Goal: Transaction & Acquisition: Purchase product/service

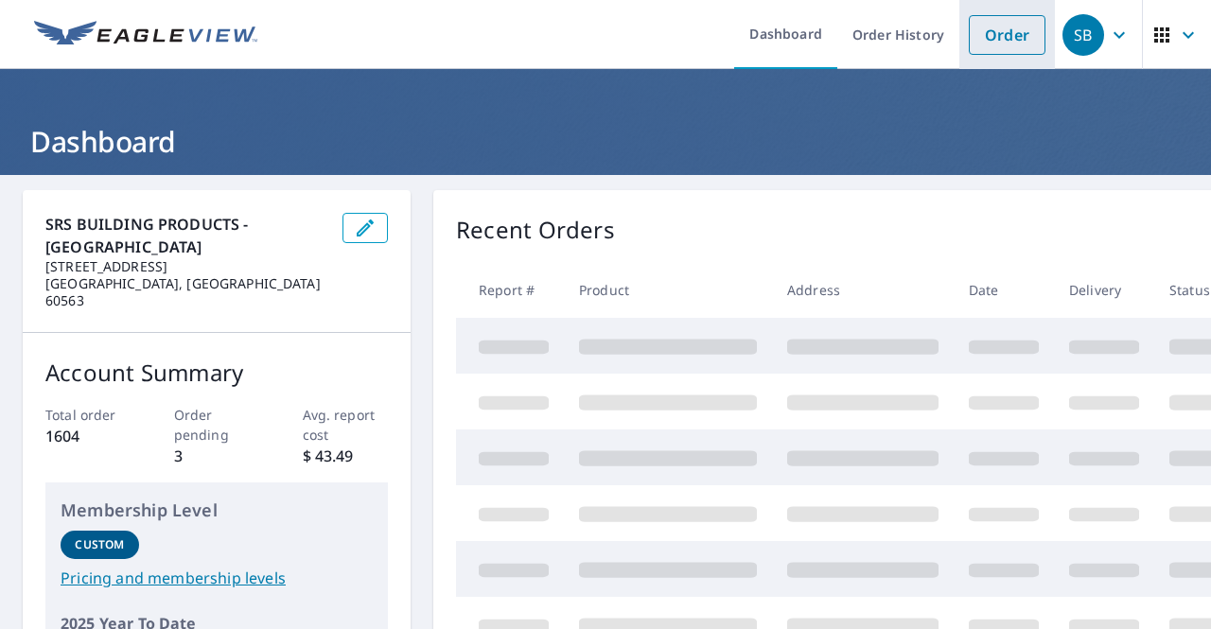
click at [1015, 38] on link "Order" at bounding box center [1007, 35] width 77 height 40
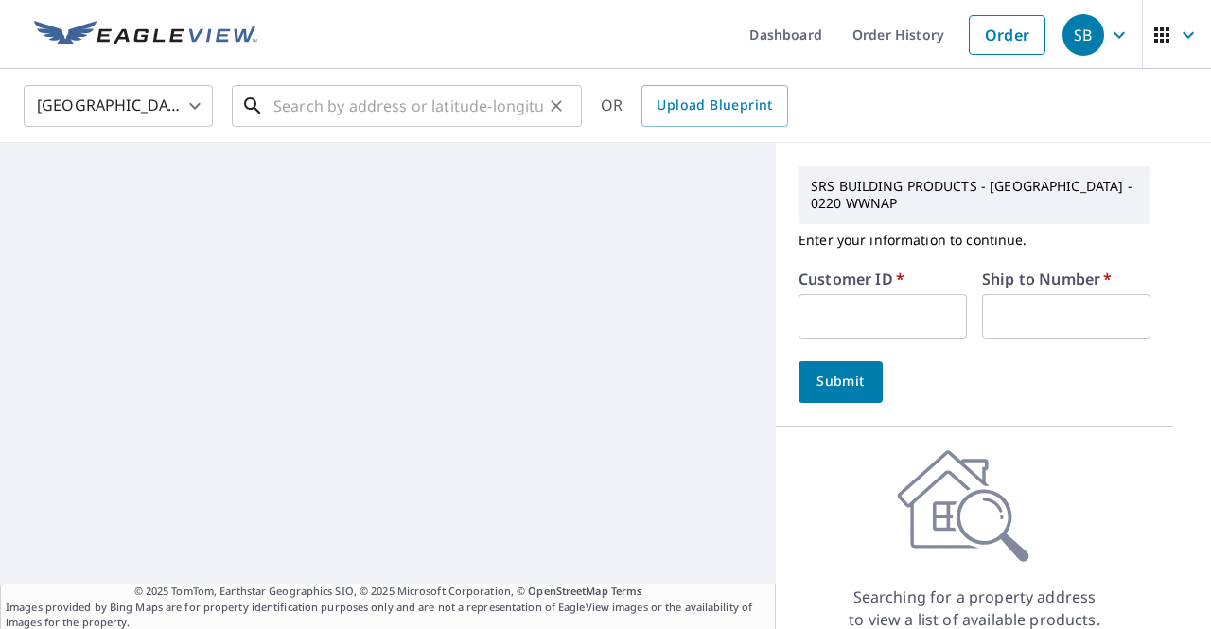
click at [376, 109] on input "text" at bounding box center [408, 105] width 270 height 53
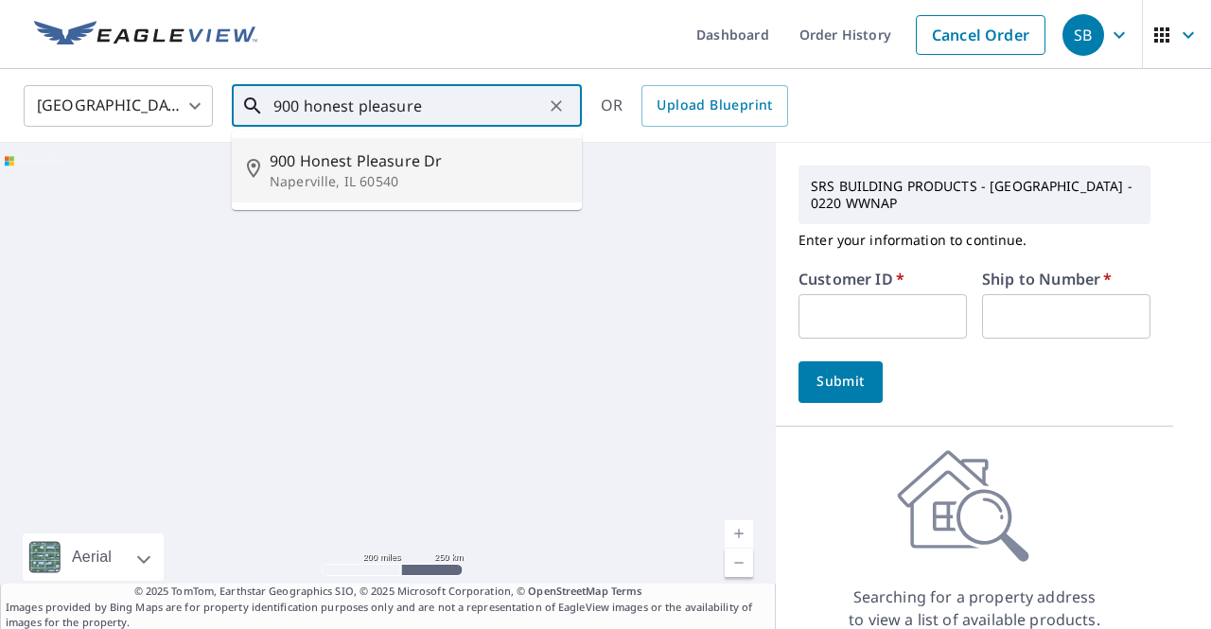
click at [379, 159] on span "900 Honest Pleasure Dr" at bounding box center [418, 161] width 297 height 23
type input "[STREET_ADDRESS][PERSON_NAME]"
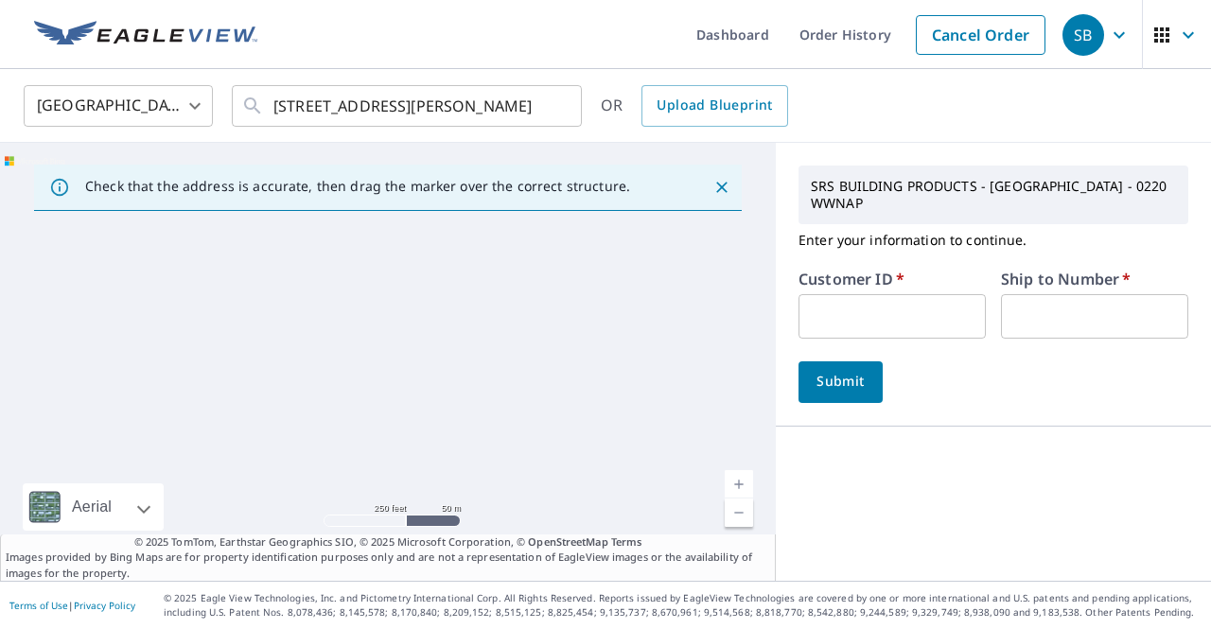
click at [845, 295] on input "text" at bounding box center [892, 316] width 187 height 44
type input "117000"
click at [1073, 298] on input "text" at bounding box center [1094, 316] width 187 height 44
type input "1"
click at [858, 466] on div "SRS BUILDING PRODUCTS - NAPERVILLE - 0220 WWNAP Enter your information to conti…" at bounding box center [993, 362] width 435 height 438
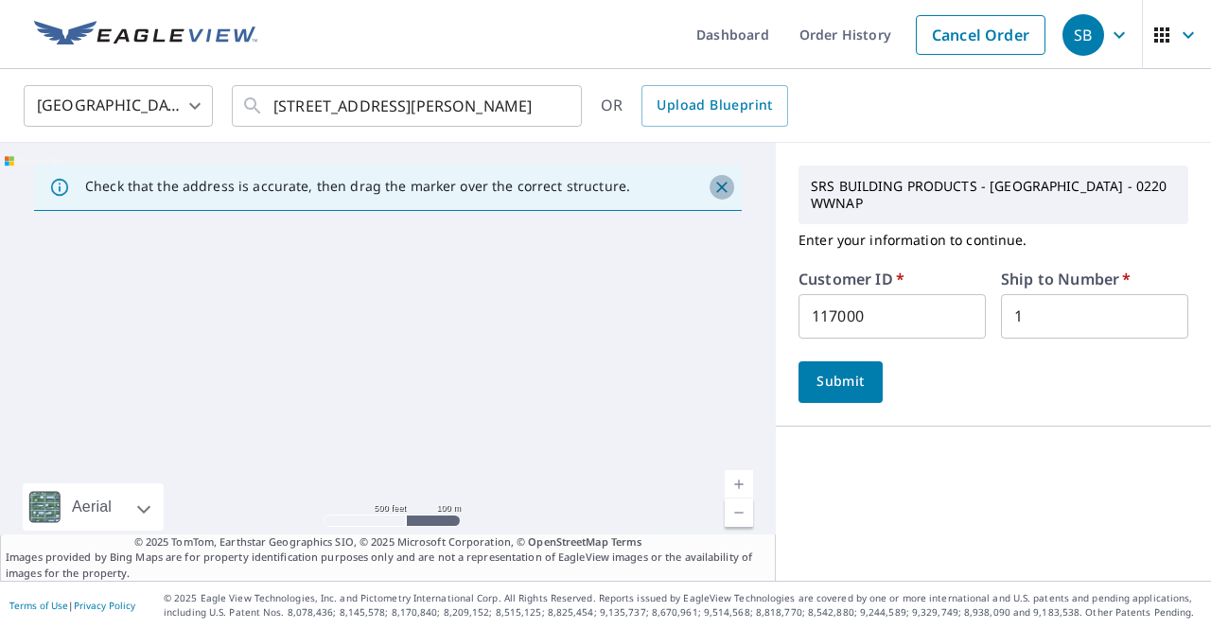
click at [713, 191] on icon "Close" at bounding box center [722, 187] width 19 height 19
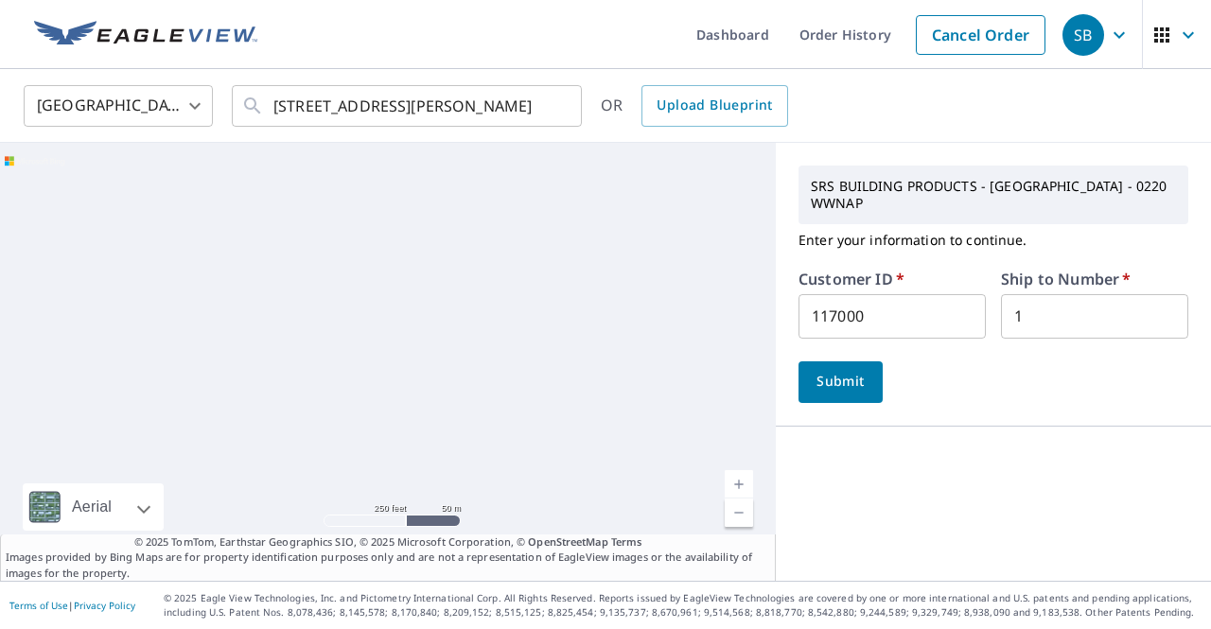
click at [835, 371] on span "Submit" at bounding box center [841, 382] width 54 height 24
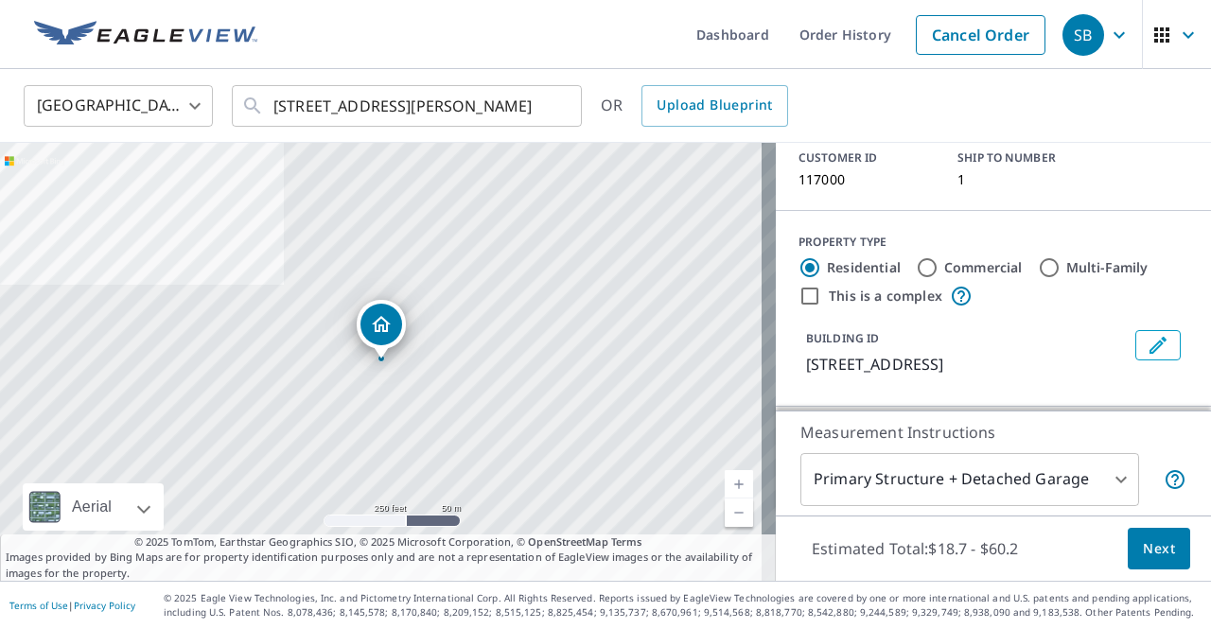
scroll to position [146, 0]
click at [1143, 557] on span "Next" at bounding box center [1159, 550] width 32 height 24
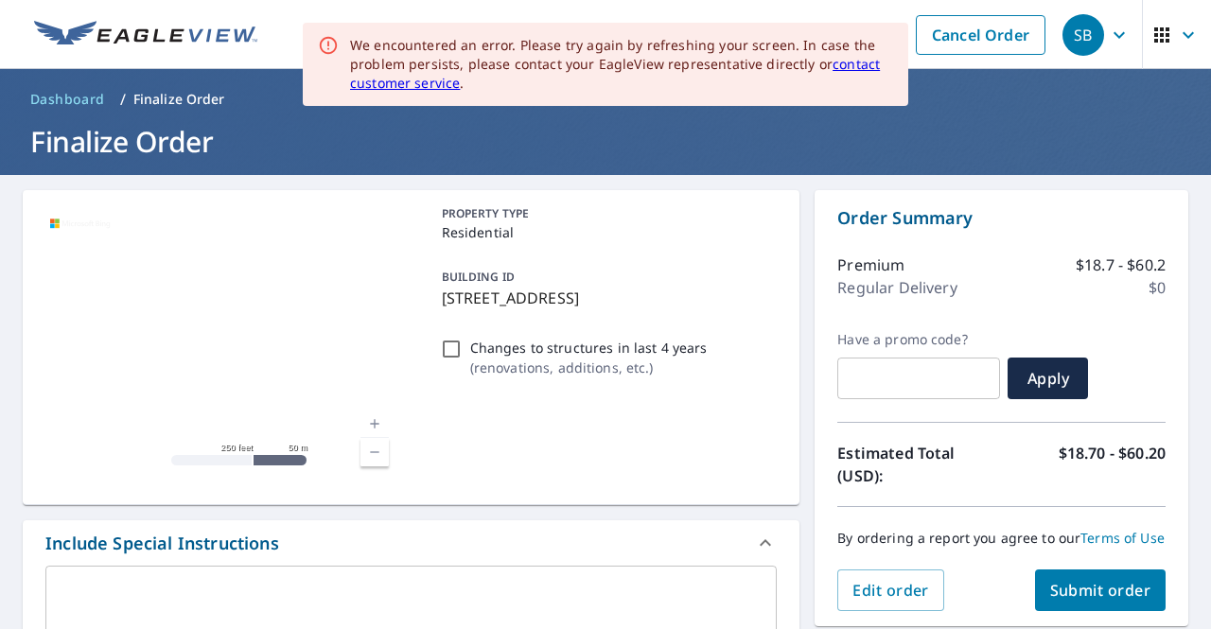
click at [697, 415] on div "PROPERTY TYPE Residential BUILDING ID [STREET_ADDRESS] Changes to structures in…" at bounding box center [606, 347] width 344 height 284
checkbox input "true"
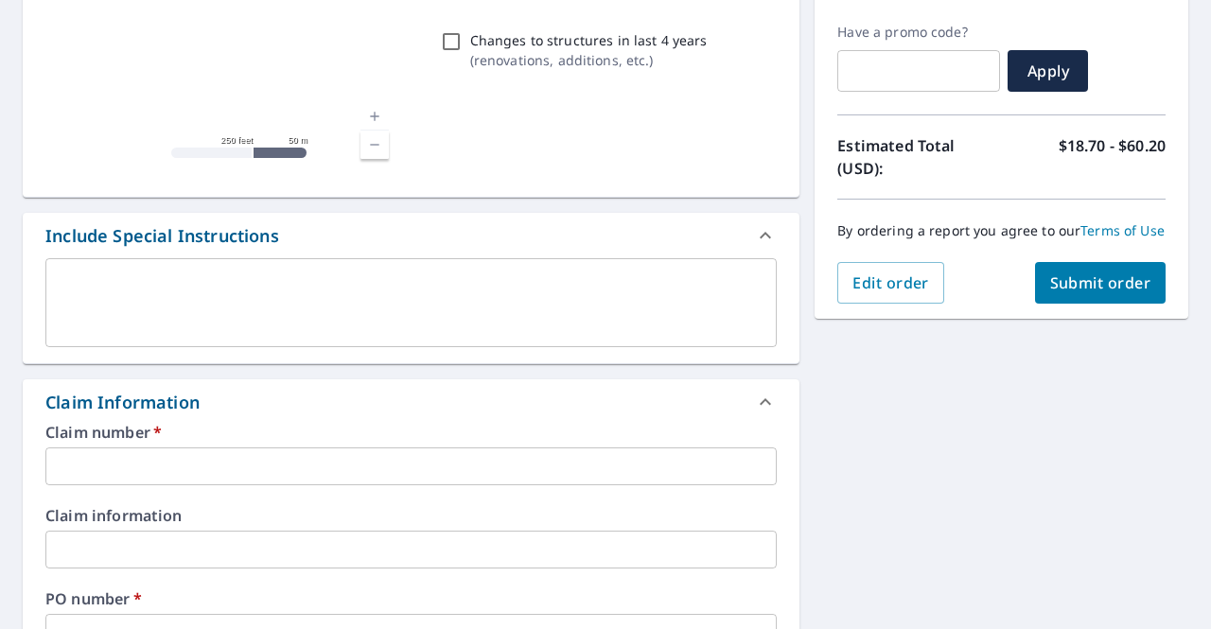
scroll to position [311, 0]
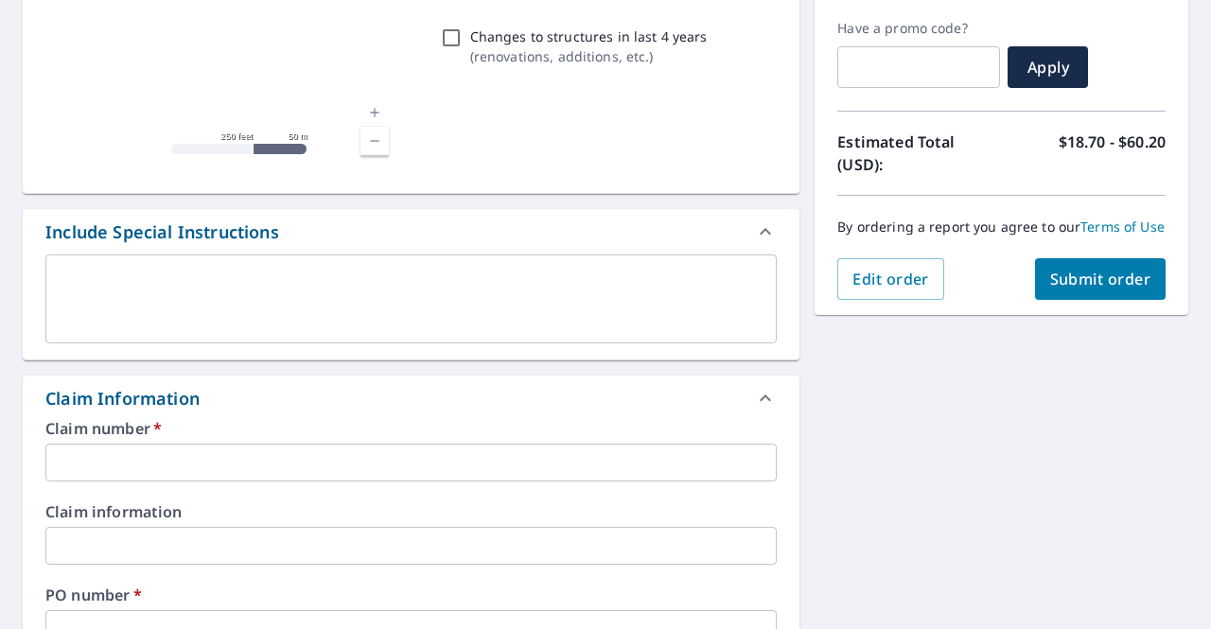
click at [277, 464] on input "text" at bounding box center [411, 463] width 732 height 38
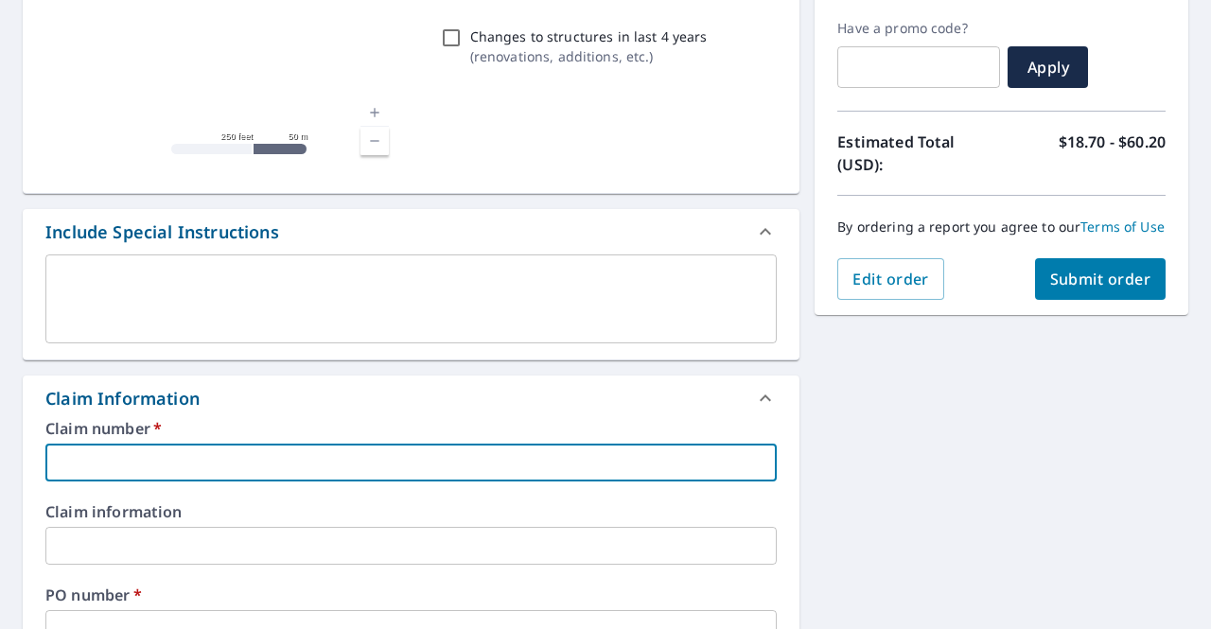
type input "1"
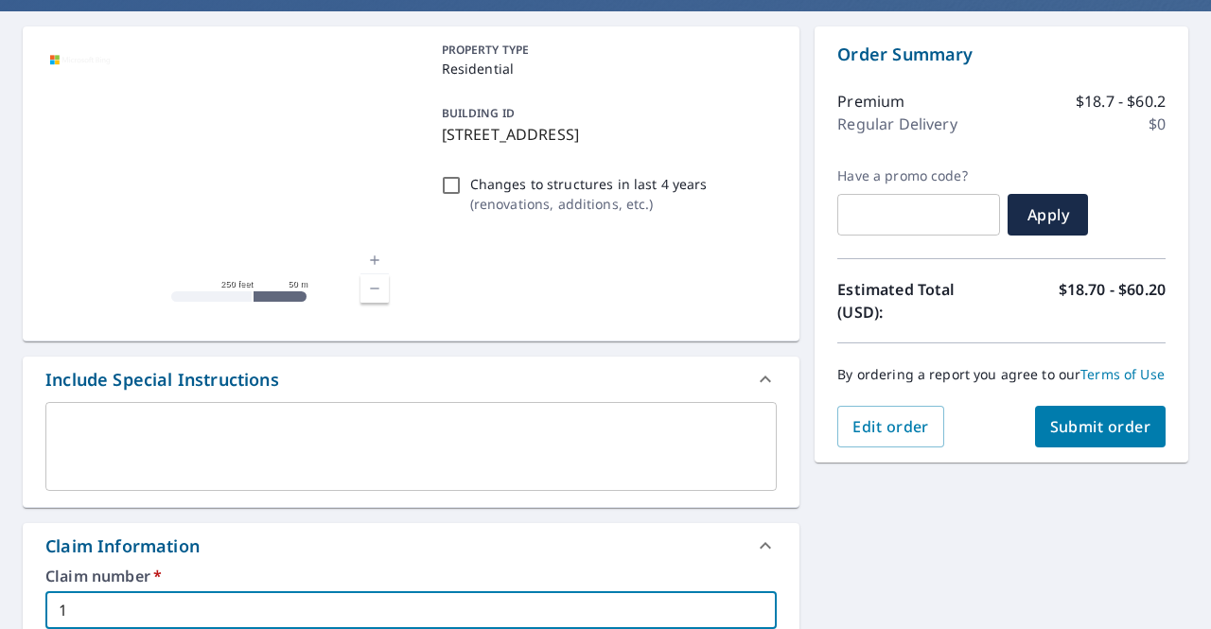
scroll to position [163, 0]
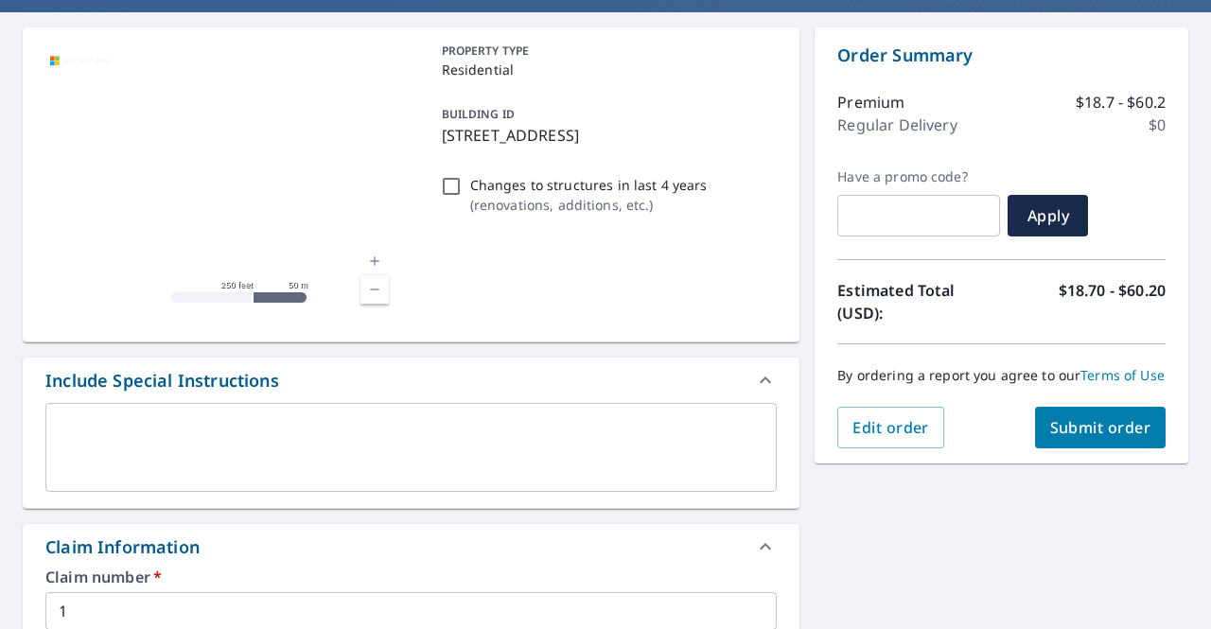
drag, startPoint x: 603, startPoint y: 132, endPoint x: 431, endPoint y: 141, distance: 172.4
click at [434, 141] on div "BUILDING ID [STREET_ADDRESS]" at bounding box center [606, 125] width 344 height 60
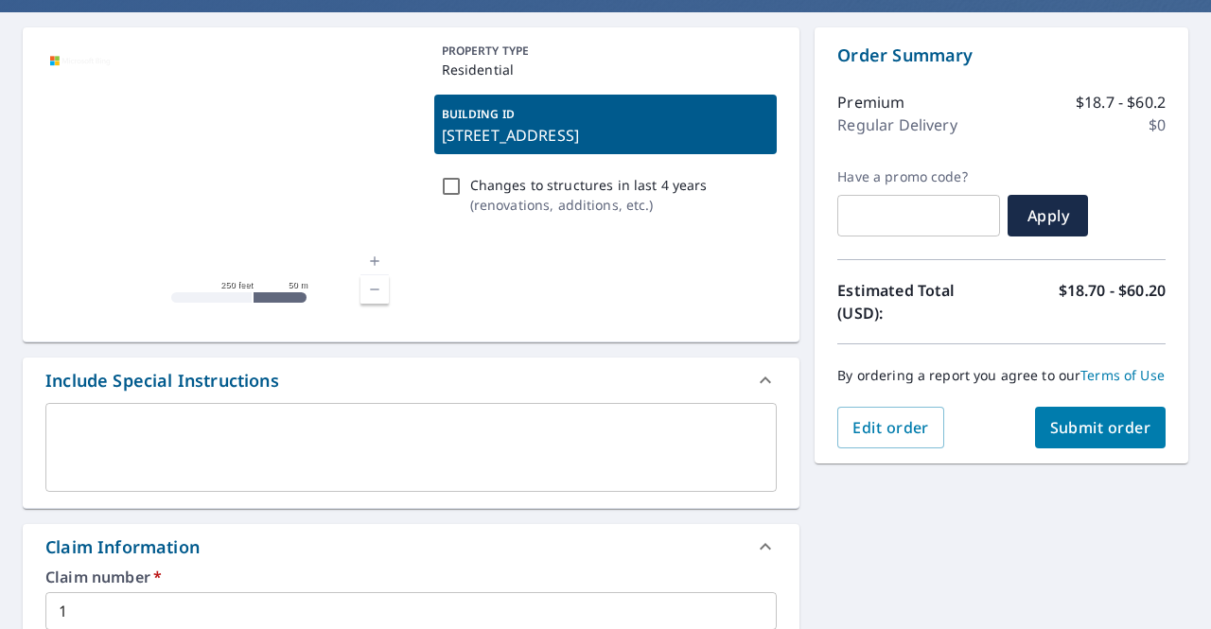
click at [536, 271] on div "PROPERTY TYPE Residential BUILDING ID [STREET_ADDRESS] Changes to structures in…" at bounding box center [606, 185] width 344 height 284
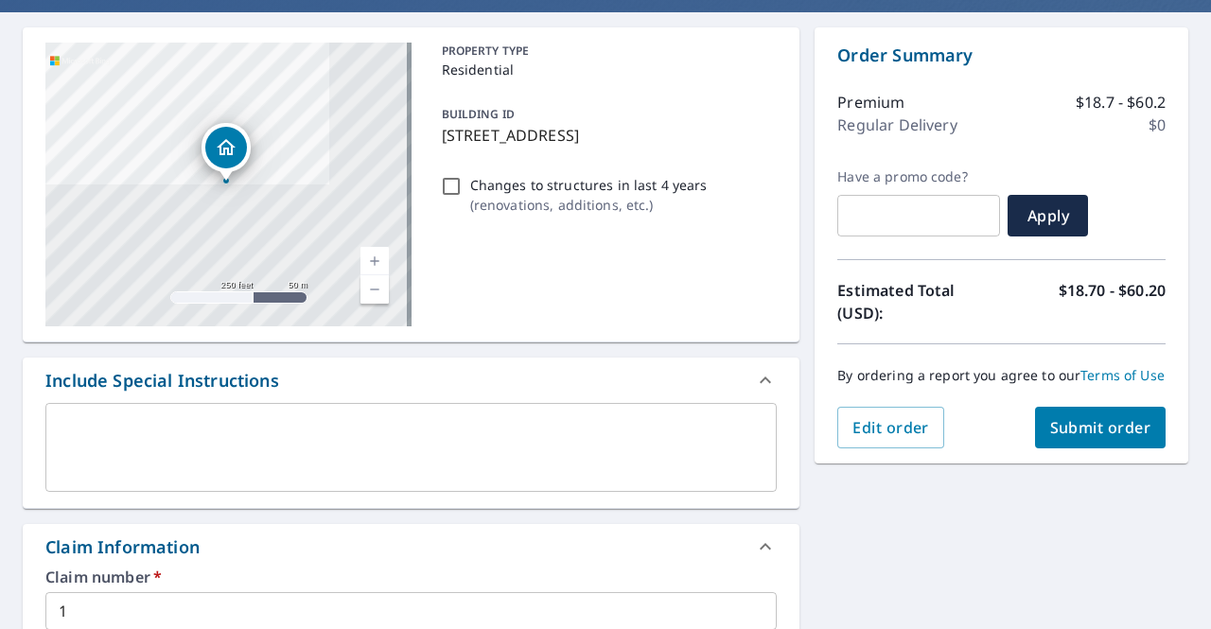
drag, startPoint x: 437, startPoint y: 135, endPoint x: 609, endPoint y: 132, distance: 172.3
click at [609, 132] on p "[STREET_ADDRESS]" at bounding box center [606, 135] width 328 height 23
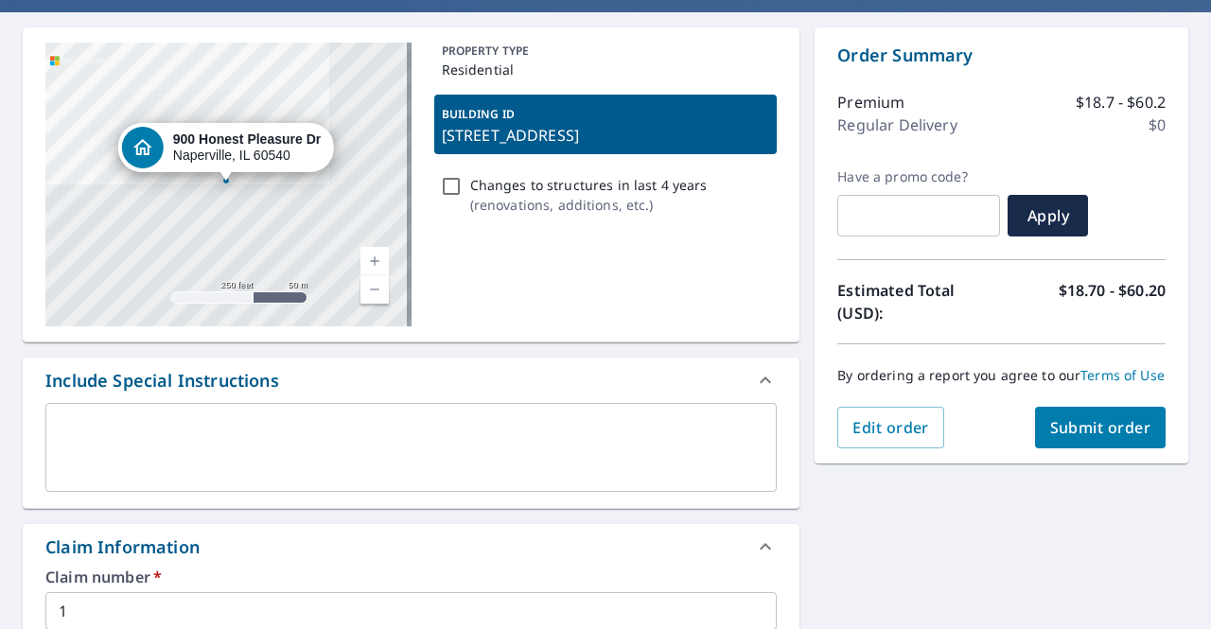
click at [598, 132] on p "[STREET_ADDRESS]" at bounding box center [606, 135] width 328 height 23
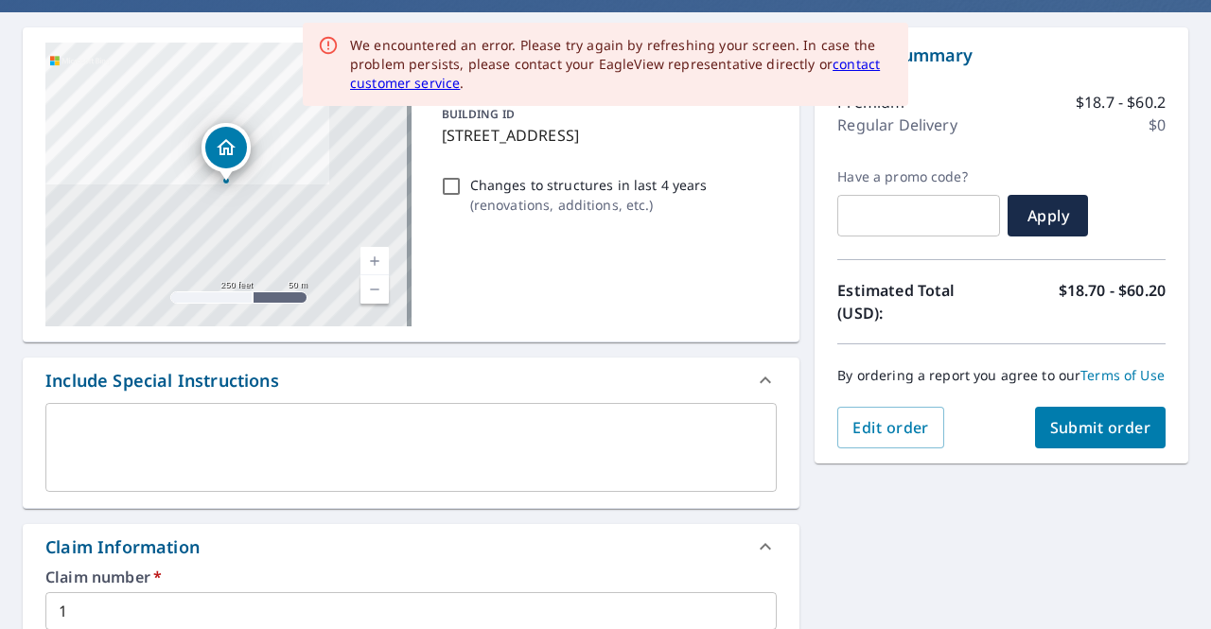
drag, startPoint x: 603, startPoint y: 133, endPoint x: 412, endPoint y: 133, distance: 191.2
click at [412, 133] on div "[STREET_ADDRESS][GEOGRAPHIC_DATA][PERSON_NAME] A standard road map Aerial A det…" at bounding box center [411, 184] width 777 height 315
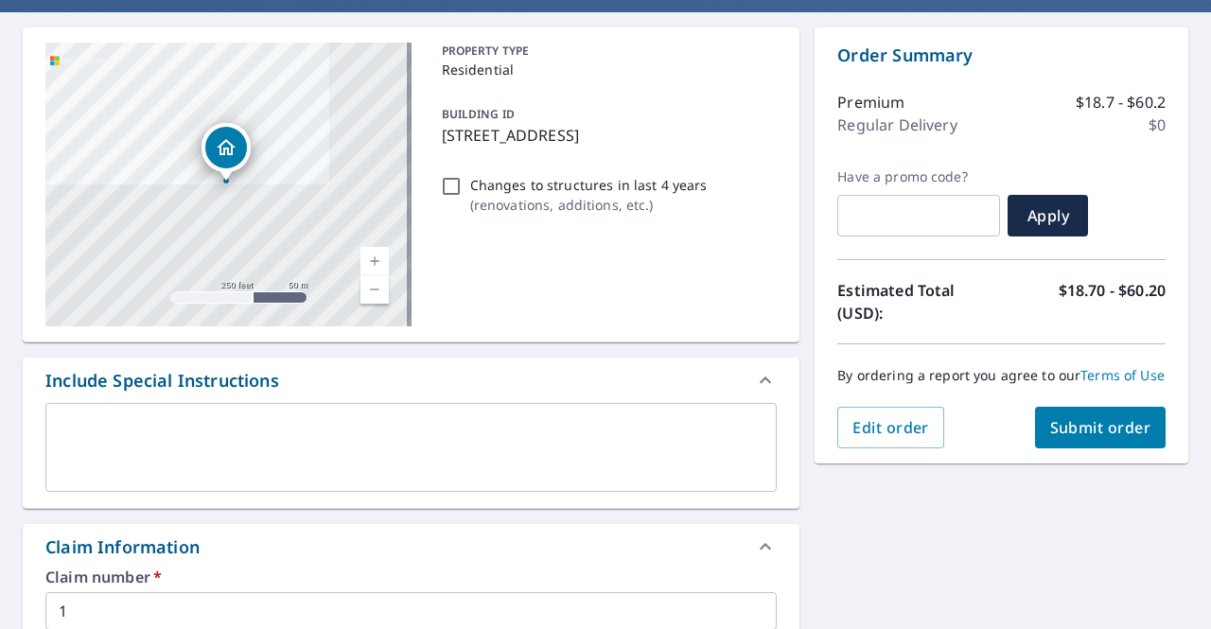
click at [575, 147] on p "[STREET_ADDRESS]" at bounding box center [606, 135] width 328 height 23
checkbox input "true"
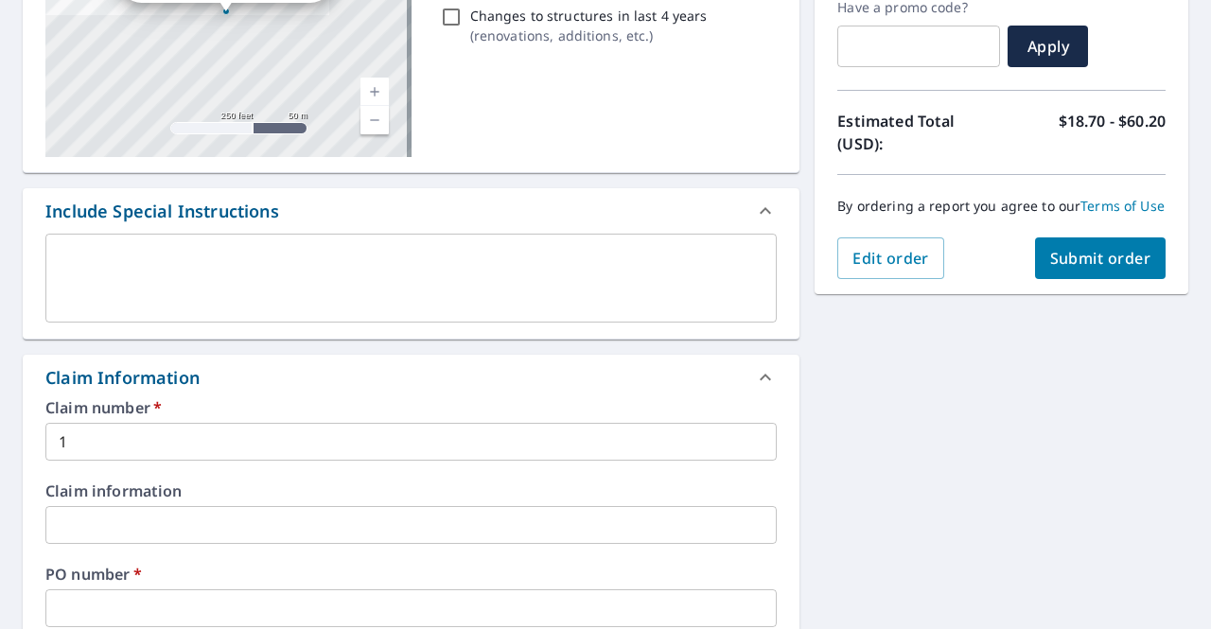
scroll to position [337, 0]
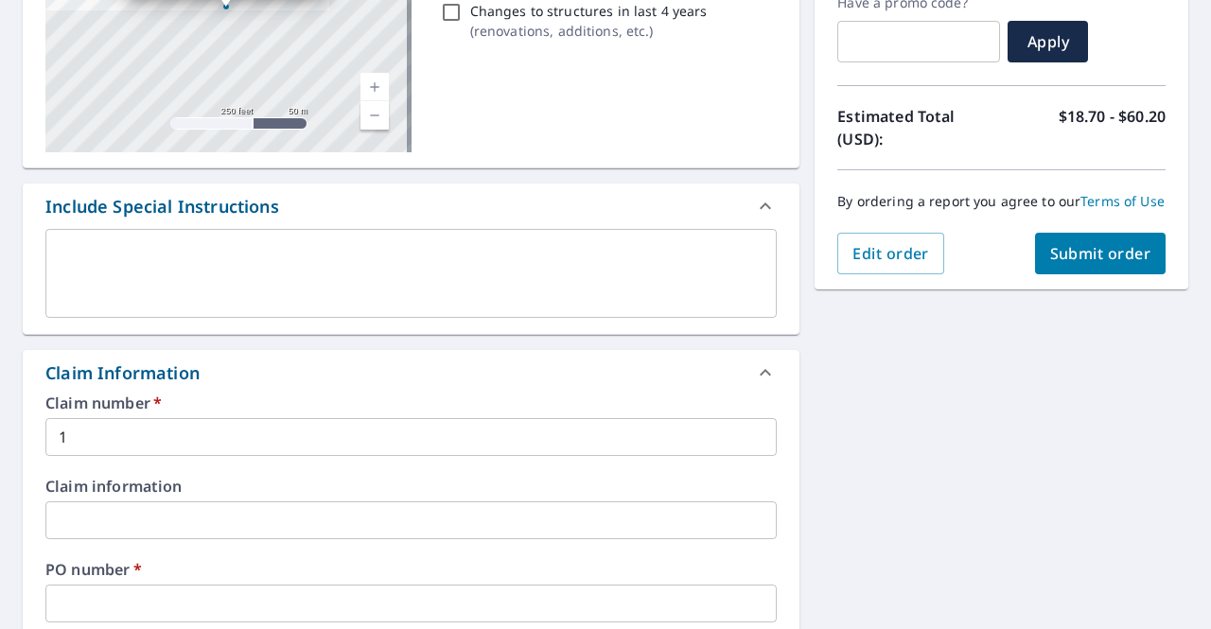
click at [111, 609] on input "text" at bounding box center [411, 604] width 732 height 38
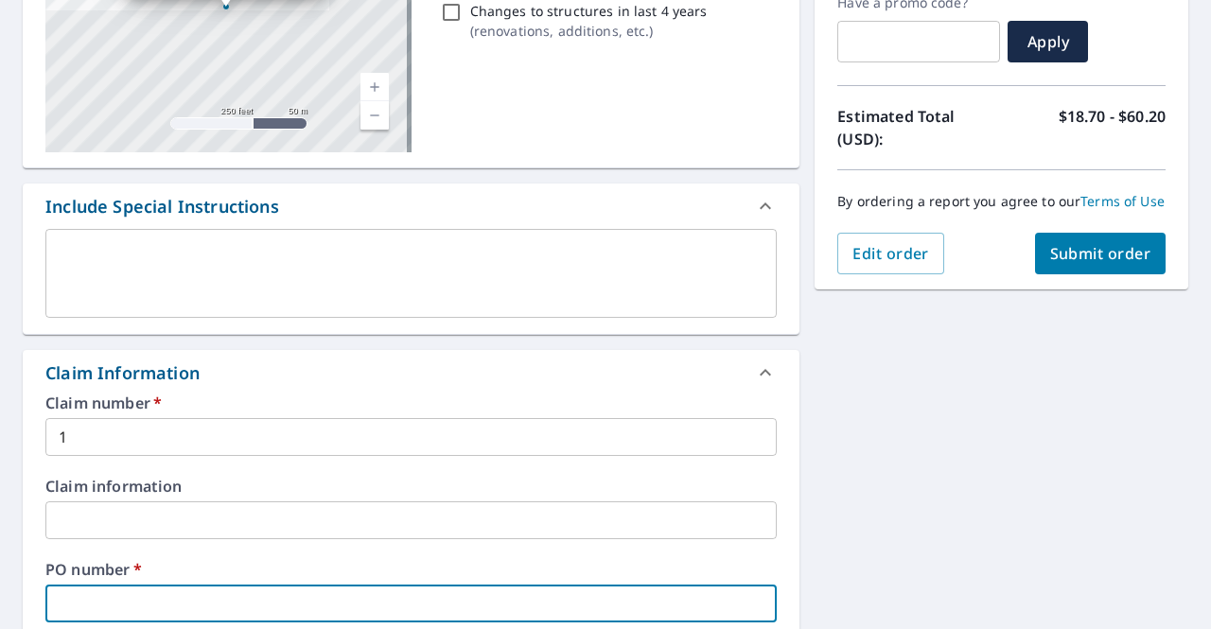
type input "9"
checkbox input "true"
type input "90"
checkbox input "true"
type input "900"
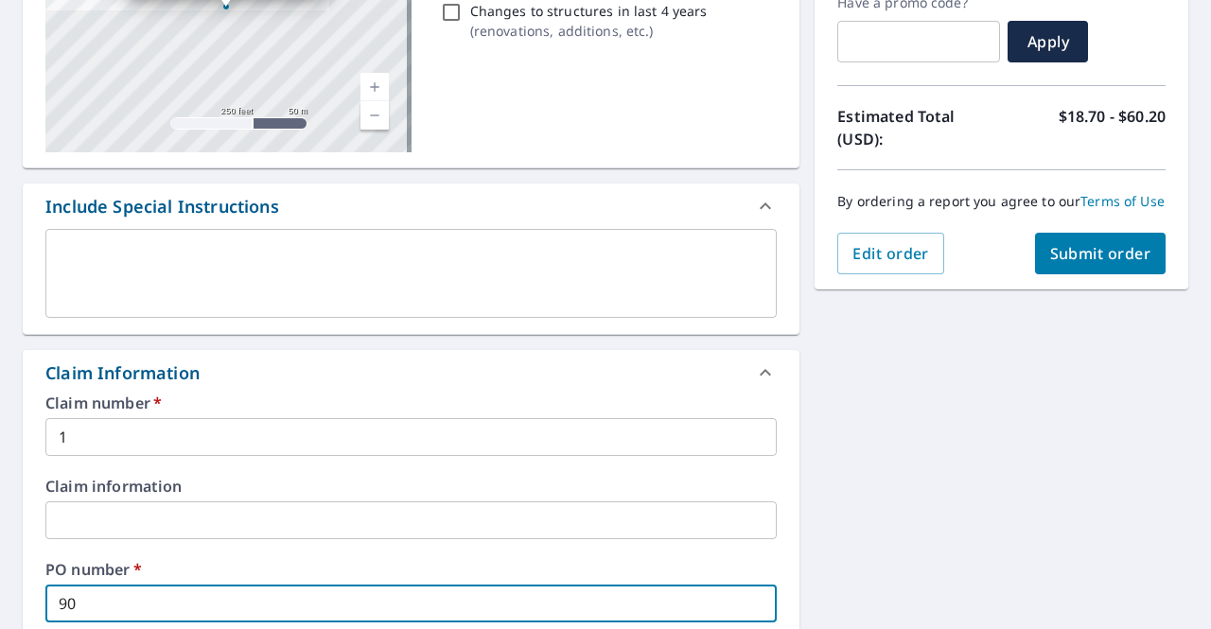
checkbox input "true"
type input "900"
checkbox input "true"
type input "900 BH"
checkbox input "true"
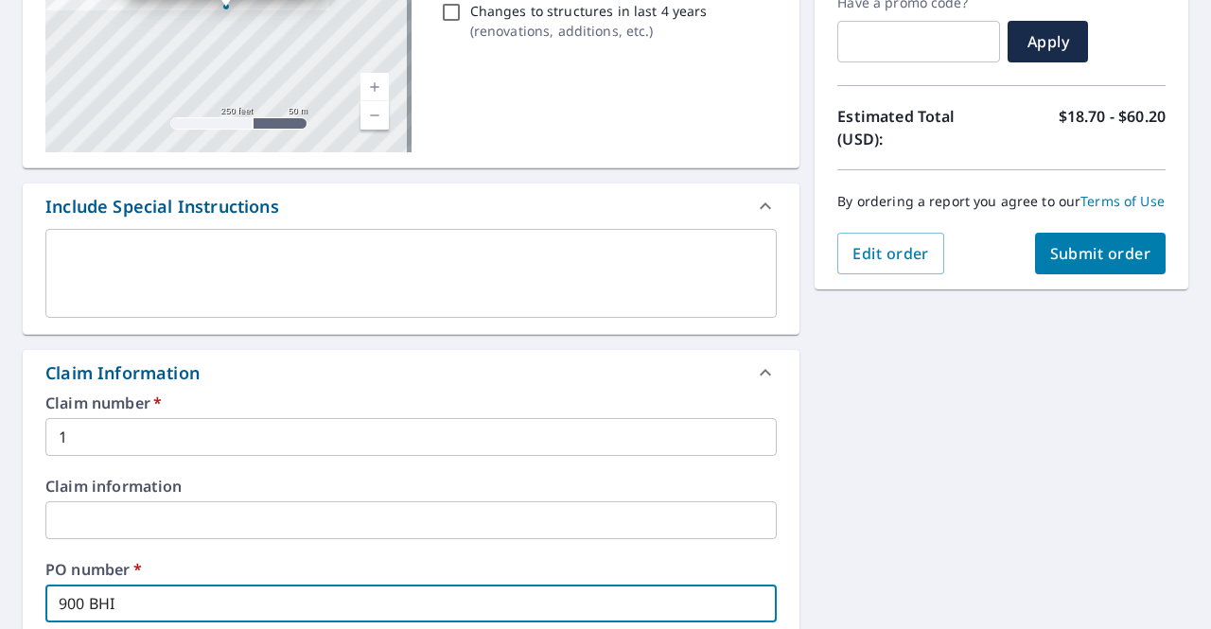
type input "900 BHIO"
checkbox input "true"
type input "900 BHIOn"
checkbox input "true"
type input "900 BHIOne"
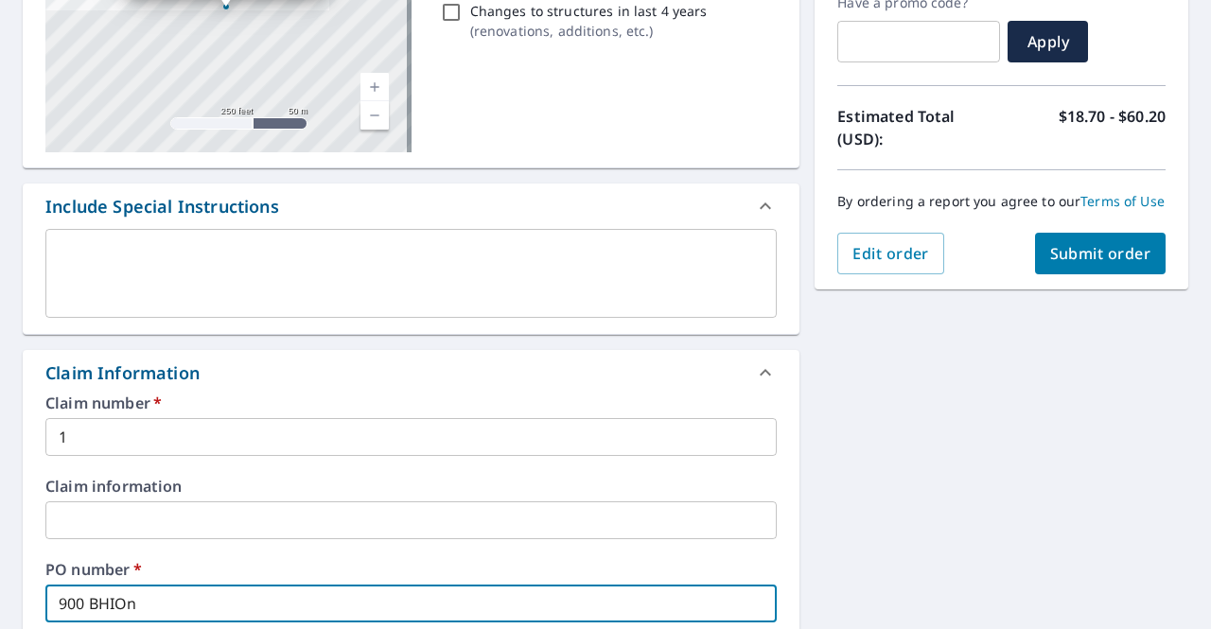
checkbox input "true"
type input "900 BHIOnes"
checkbox input "true"
type input "900 BHIOne"
checkbox input "true"
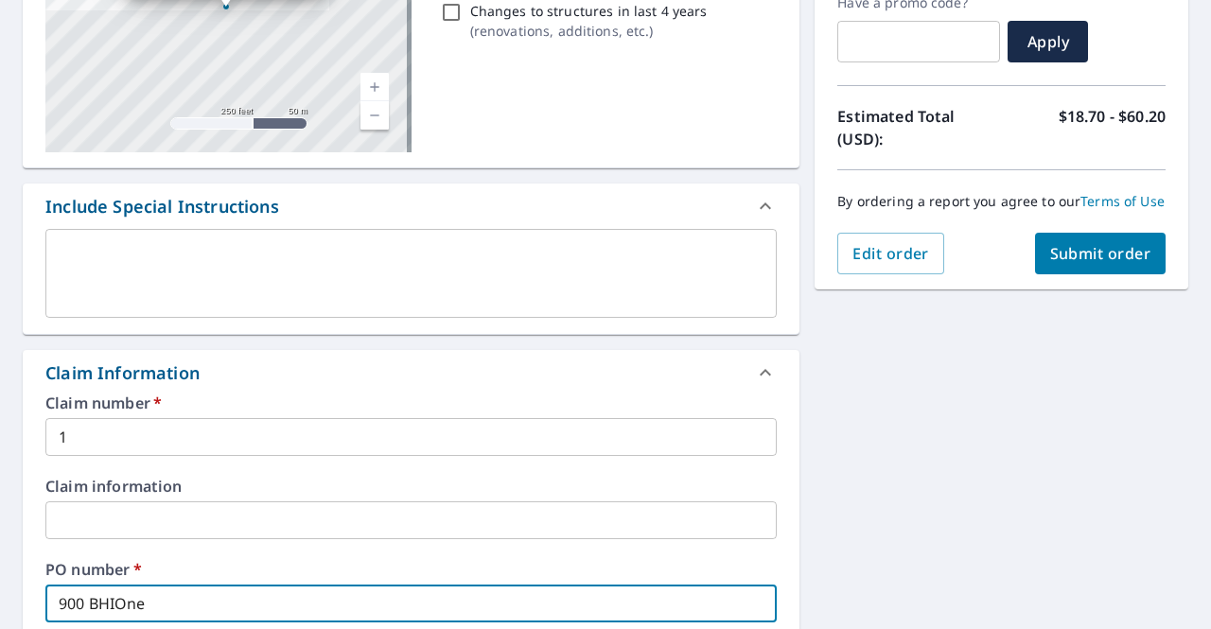
type input "900 BHIOn"
checkbox input "true"
type input "900 BHIO"
checkbox input "true"
type input "900 BHI"
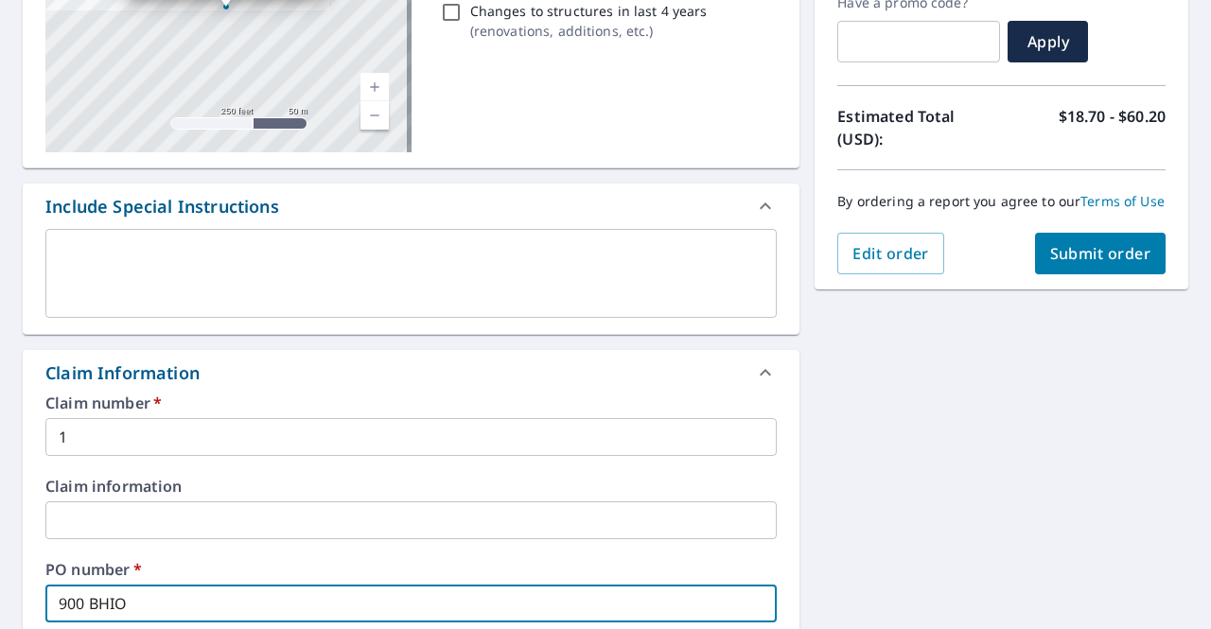
checkbox input "true"
type input "900 BH"
checkbox input "true"
type input "900 B"
checkbox input "true"
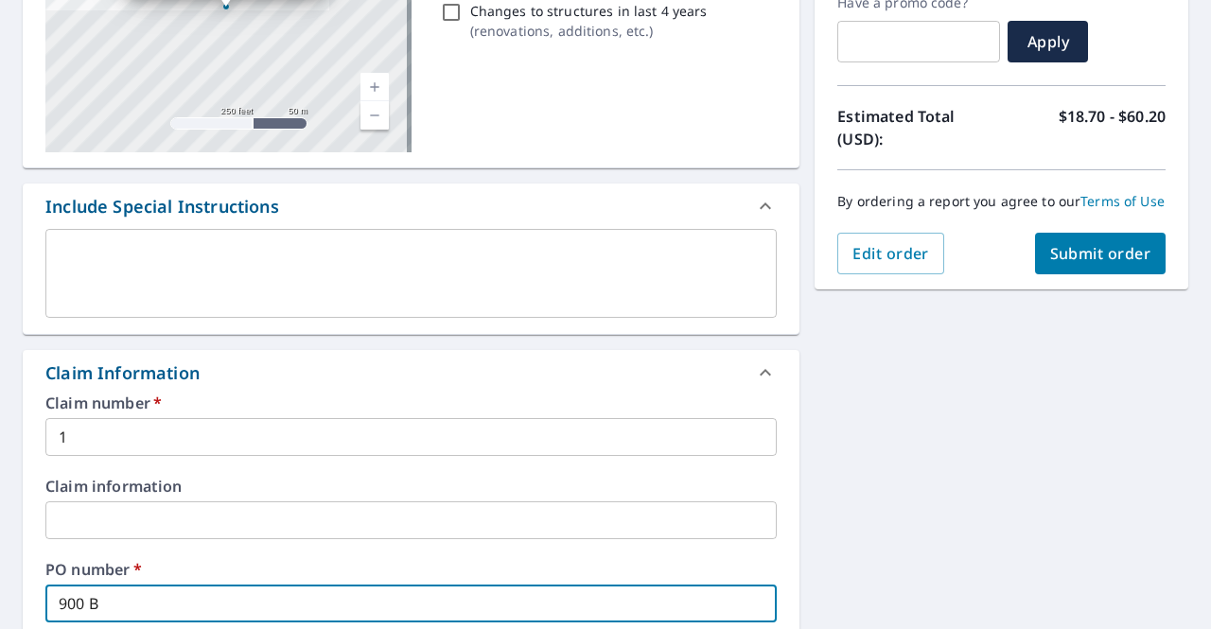
type input "900"
checkbox input "true"
type input "900 H"
checkbox input "true"
type input "900 Ho"
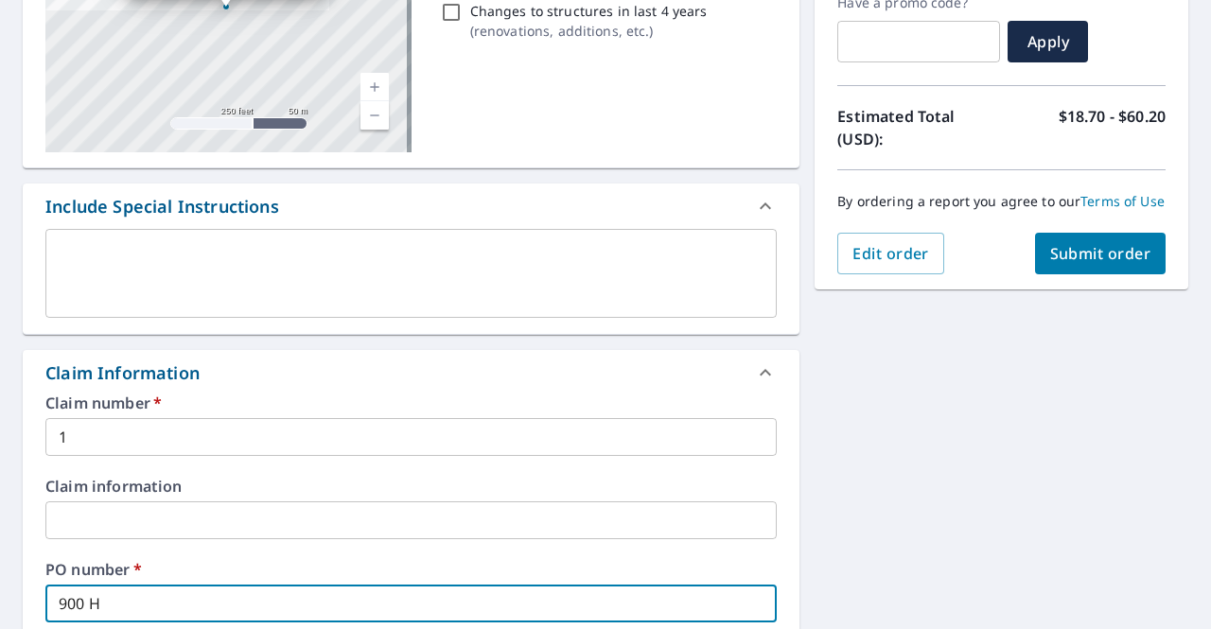
checkbox input "true"
type input "900 Hon"
checkbox input "true"
type input "900 Hone"
checkbox input "true"
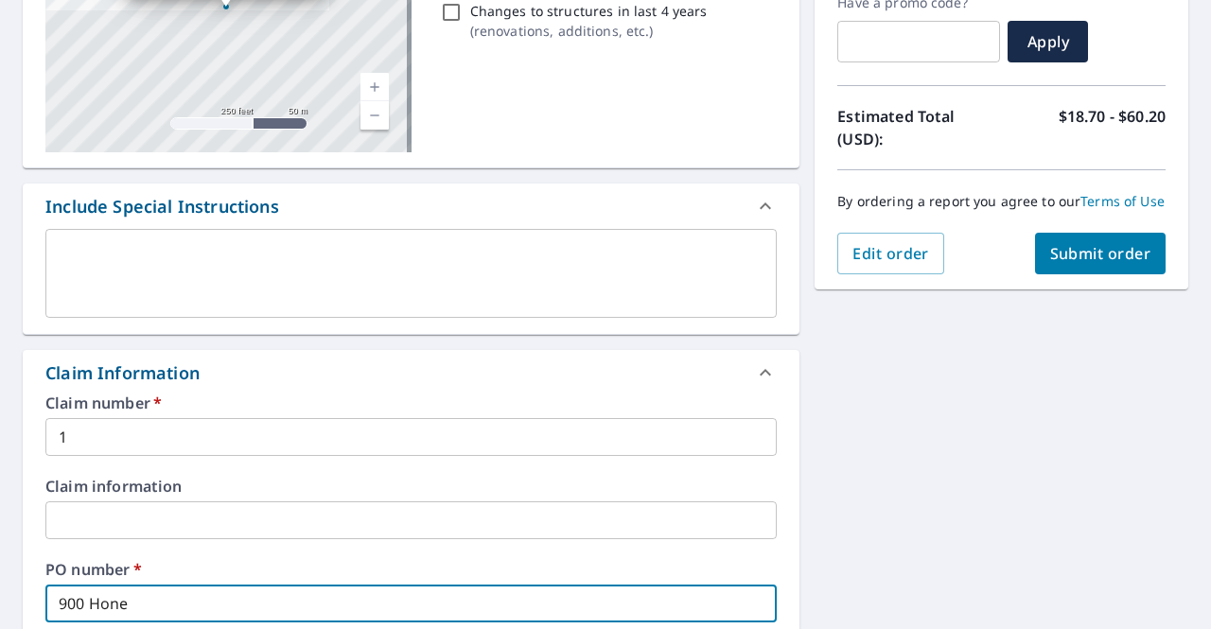
type input "900 Hones"
checkbox input "true"
type input "900 Hones"
checkbox input "true"
type input "900 Hones"
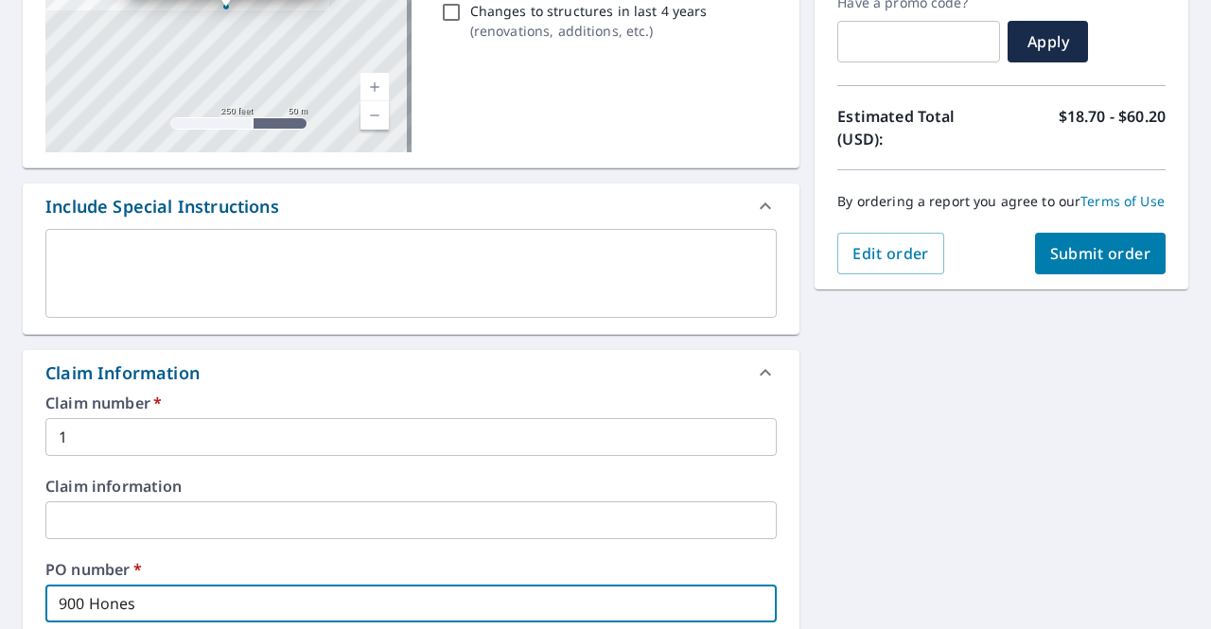
checkbox input "true"
type input "900 Honest"
checkbox input "true"
type input "900 Honest"
checkbox input "true"
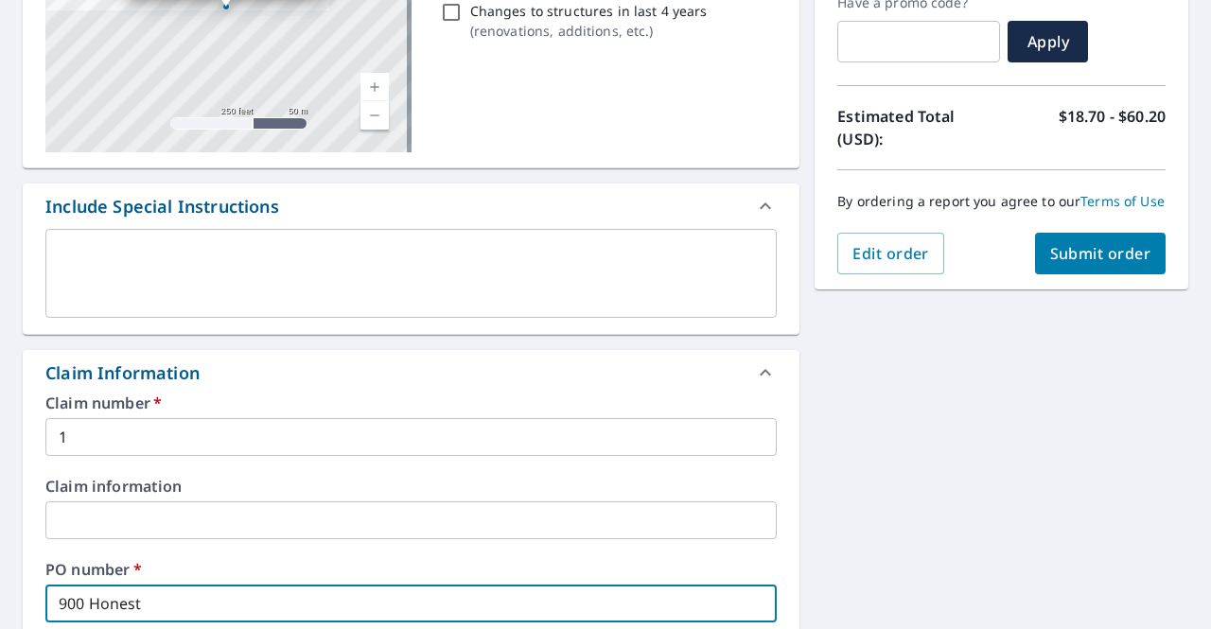
type input "900 Honest P"
checkbox input "true"
type input "[STREET_ADDRESS]"
checkbox input "true"
type input "900 Honest Ple"
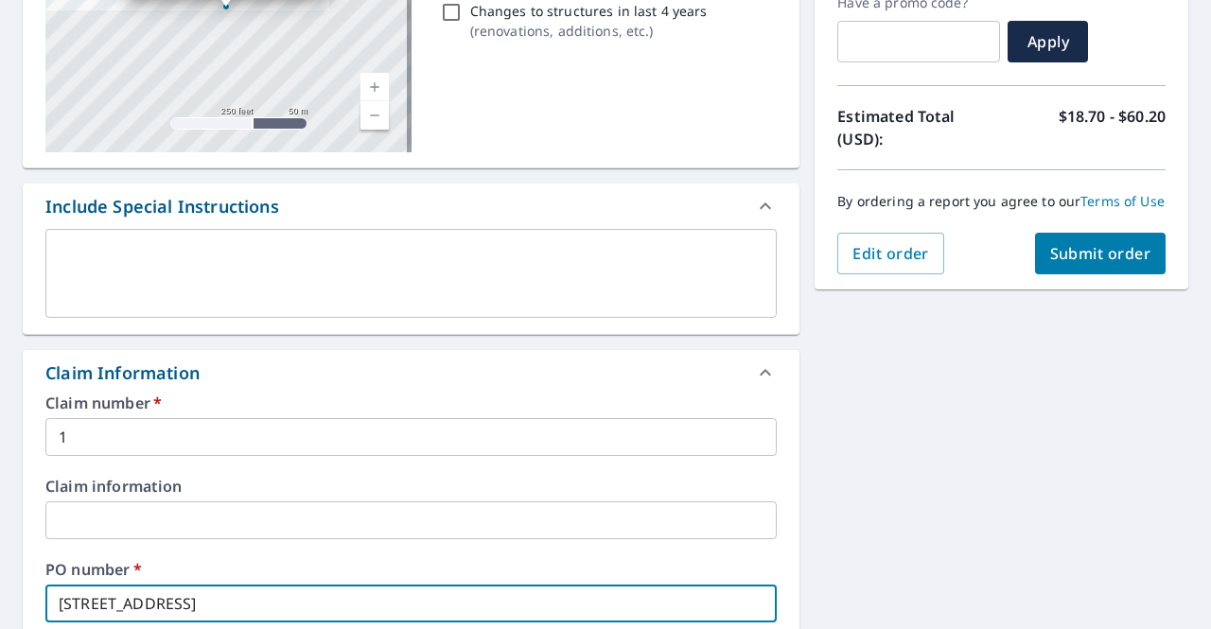
checkbox input "true"
type input "900 Honest Ples"
checkbox input "true"
type input "[STREET_ADDRESS]"
checkbox input "true"
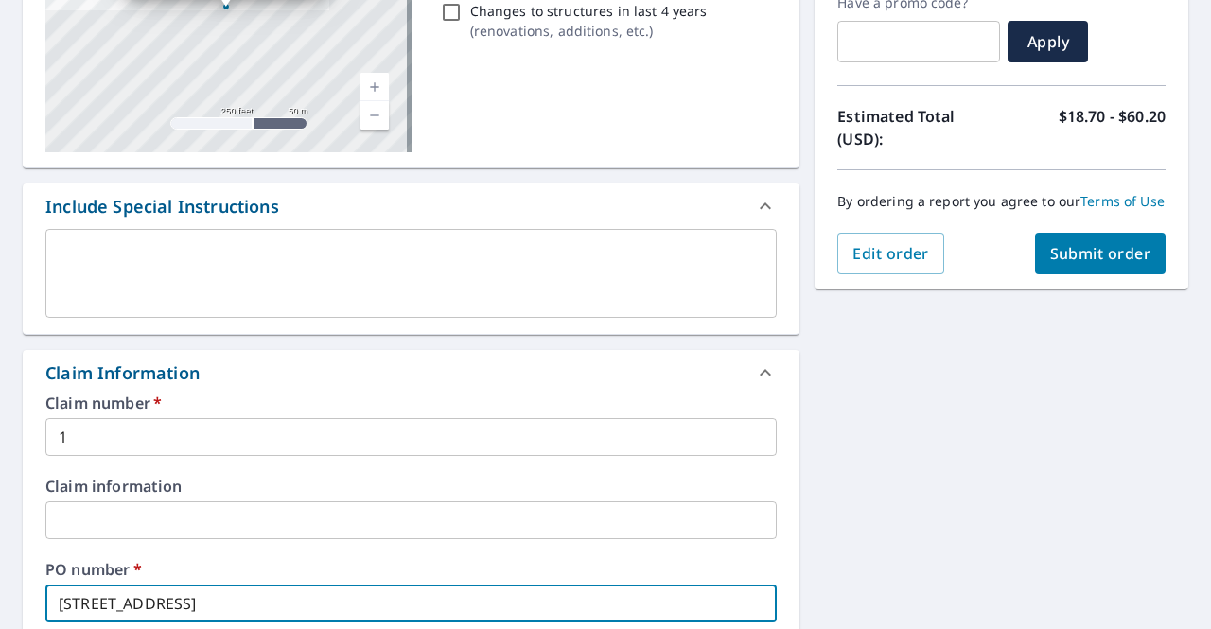
type input "900 Honest Ples"
checkbox input "true"
type input "900 Honest Ple"
checkbox input "true"
type input "900 Honest Plea"
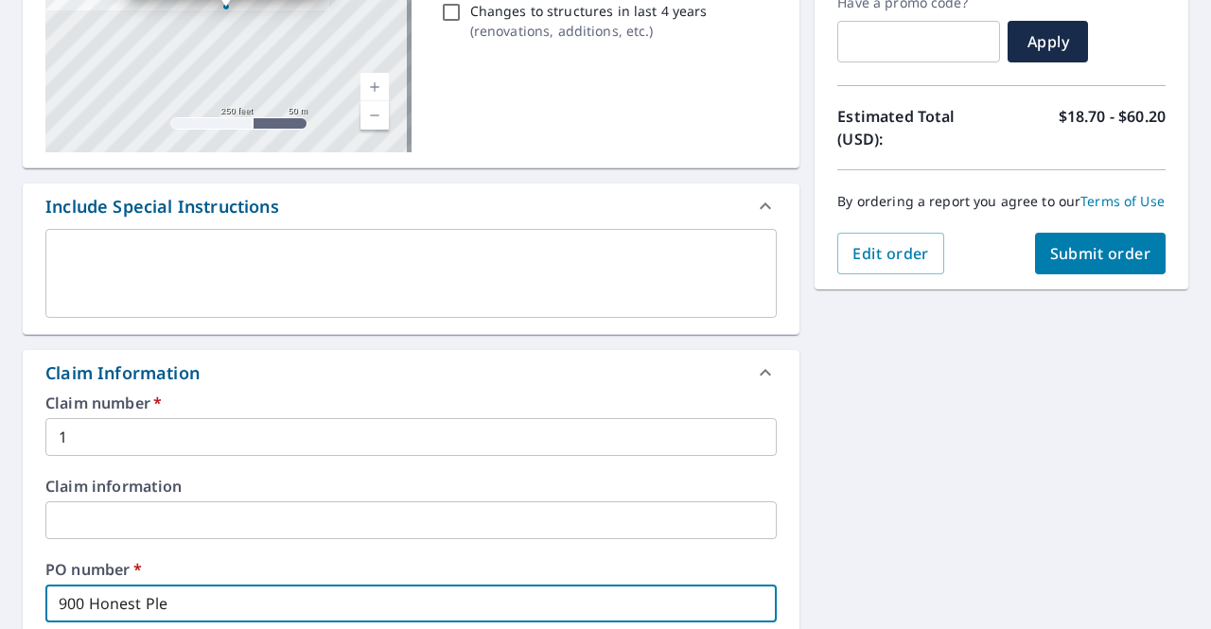
checkbox input "true"
type input "900 Honest Pleas"
checkbox input "true"
type input "900 Honest Pleasu"
checkbox input "true"
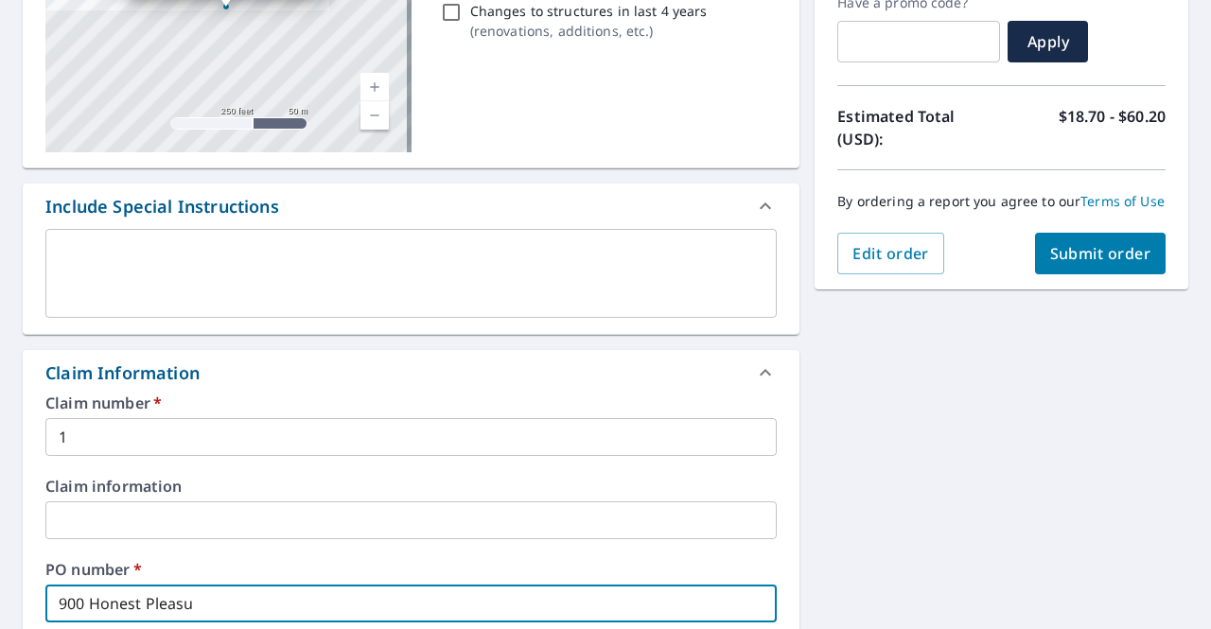
type input "900 Honest Pleasur"
checkbox input "true"
type input "900 Honest Pleasure"
checkbox input "true"
type input "900 Honest Pleasure"
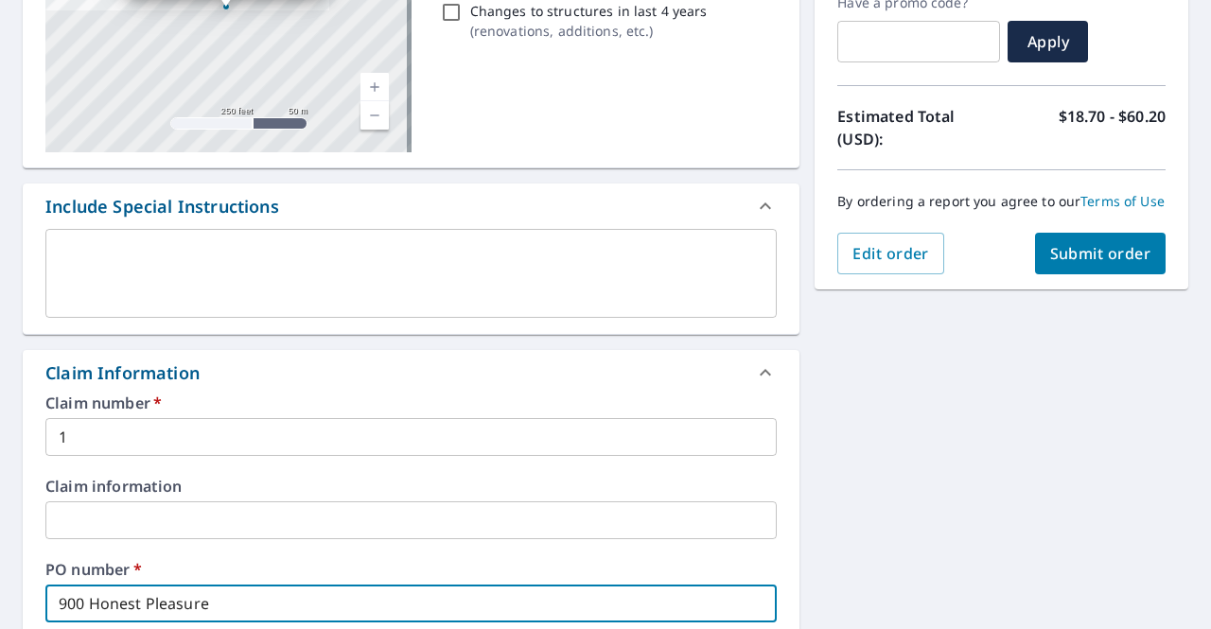
checkbox input "true"
type input "900 Honest Pleasure D"
checkbox input "true"
type input "900 Honest Pleasure Dr"
checkbox input "true"
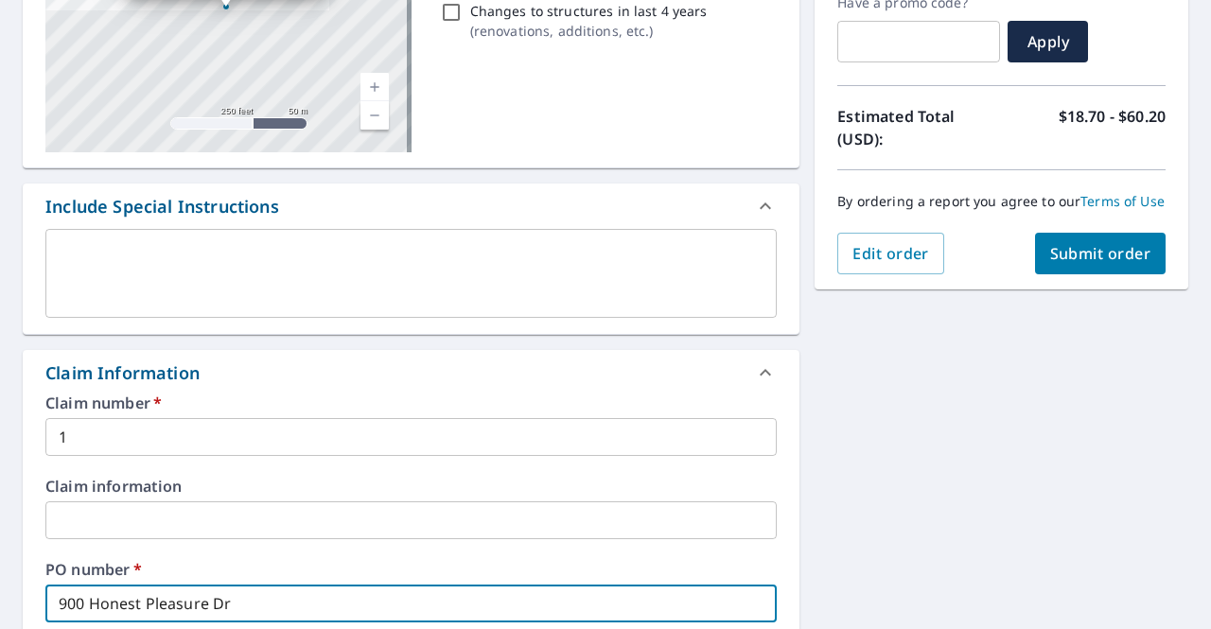
type input "900 Honest Pleasure Dri"
checkbox input "true"
type input "900 Honest Pleasure Driv"
checkbox input "true"
type input "[STREET_ADDRESS]"
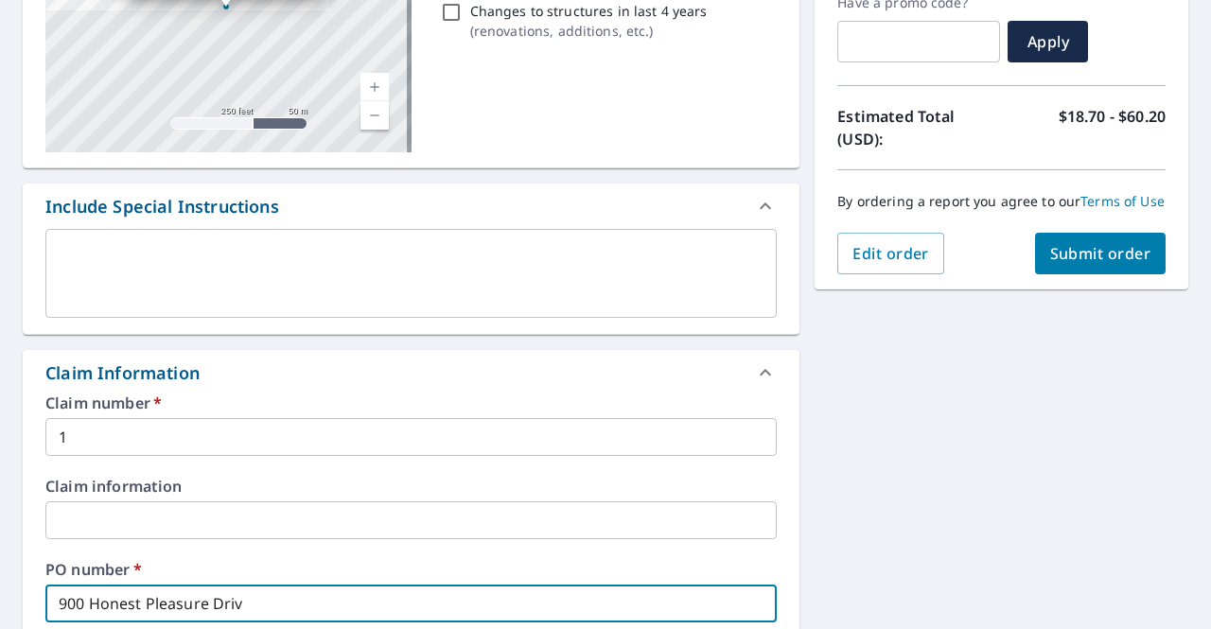
checkbox input "true"
type input "[STREET_ADDRESS]"
checkbox input "true"
type input "[STREET_ADDRESS]"
checkbox input "true"
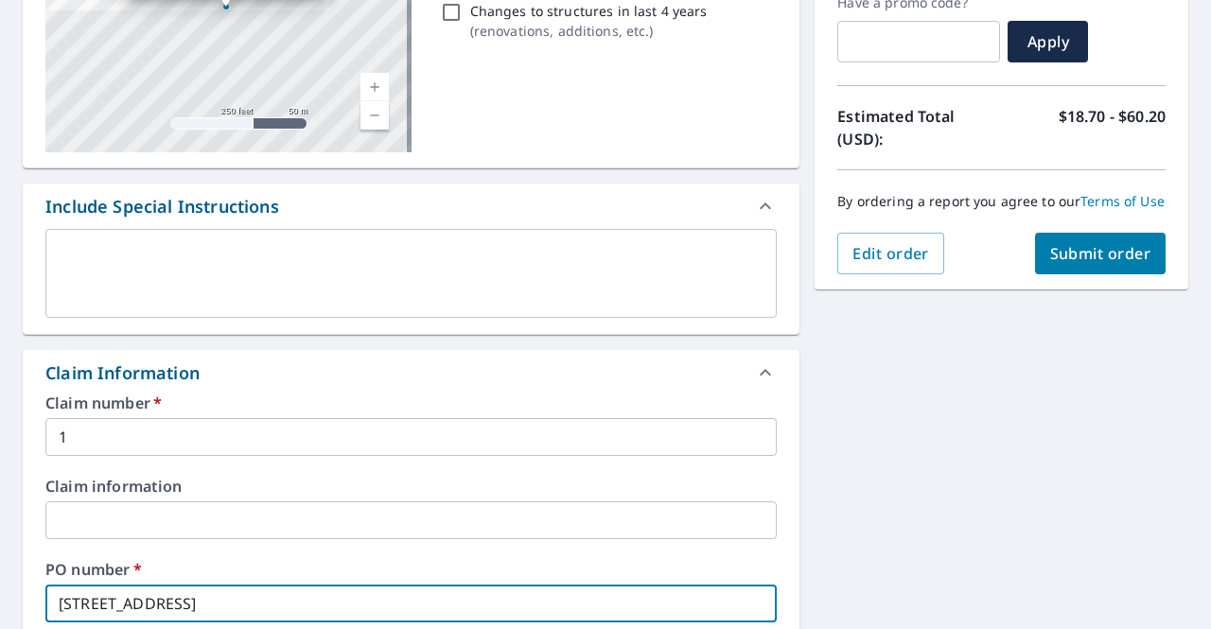
type input "[STREET_ADDRESS]"
checkbox input "true"
type input "[STREET_ADDRESS]"
checkbox input "true"
type input "[STREET_ADDRESS]"
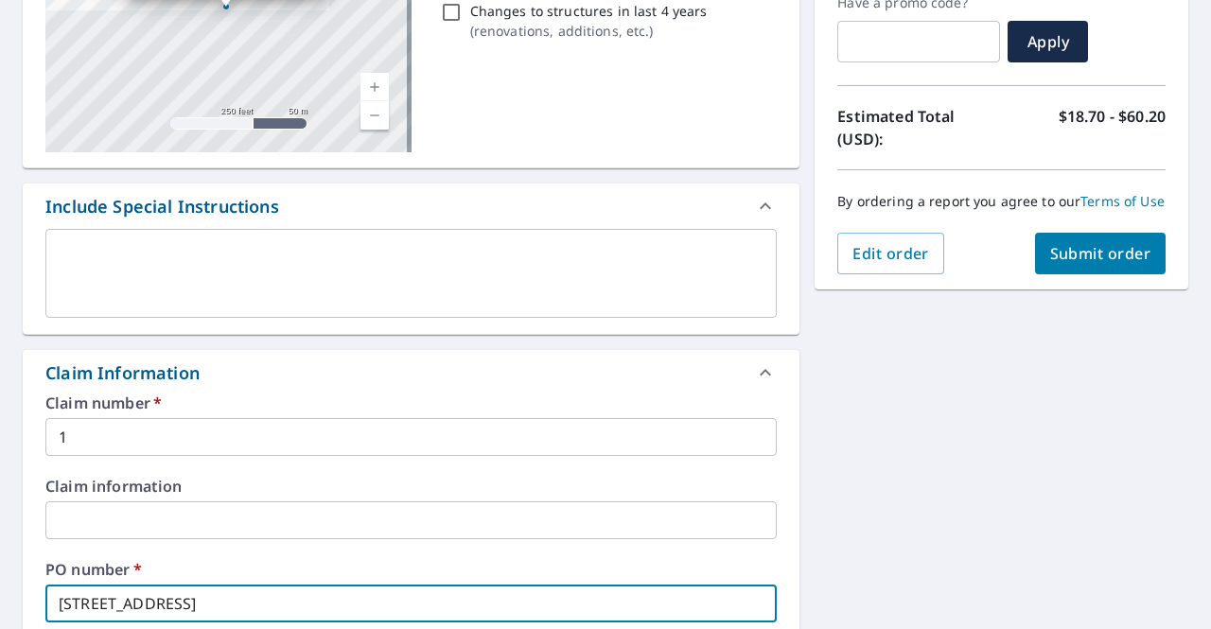
checkbox input "true"
type input "[STREET_ADDRESS]"
checkbox input "true"
type input "[STREET_ADDRESS]"
checkbox input "true"
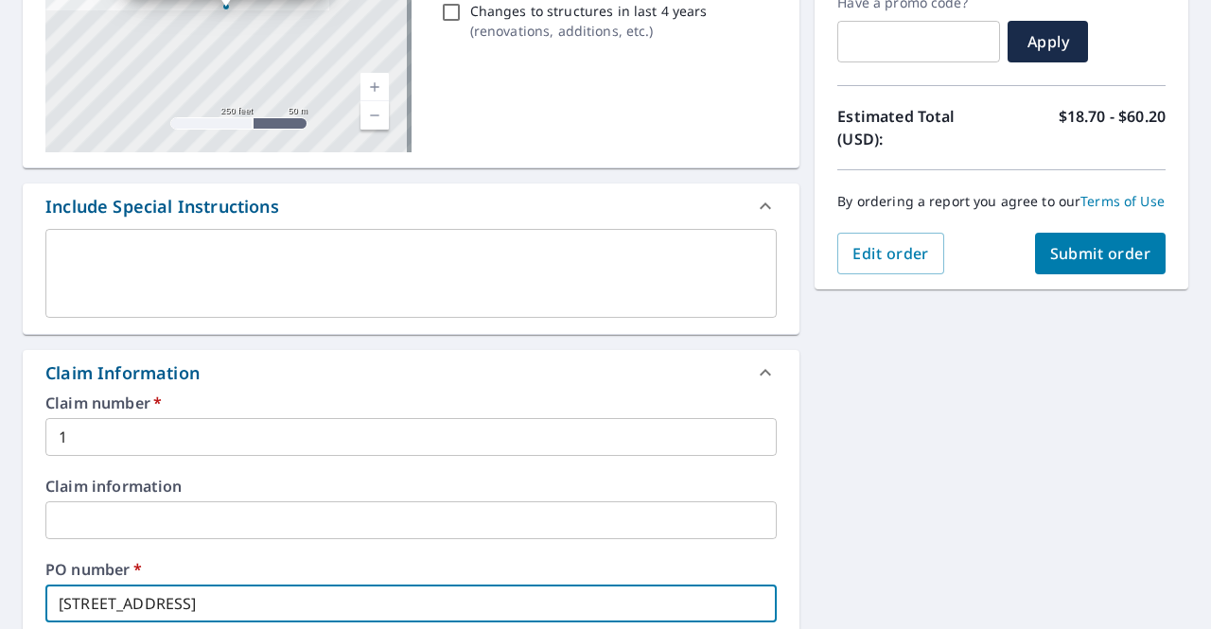
type input "[STREET_ADDRESS]"
checkbox input "true"
type input "[STREET_ADDRESS]"
checkbox input "true"
type input "[STREET_ADDRESS]"
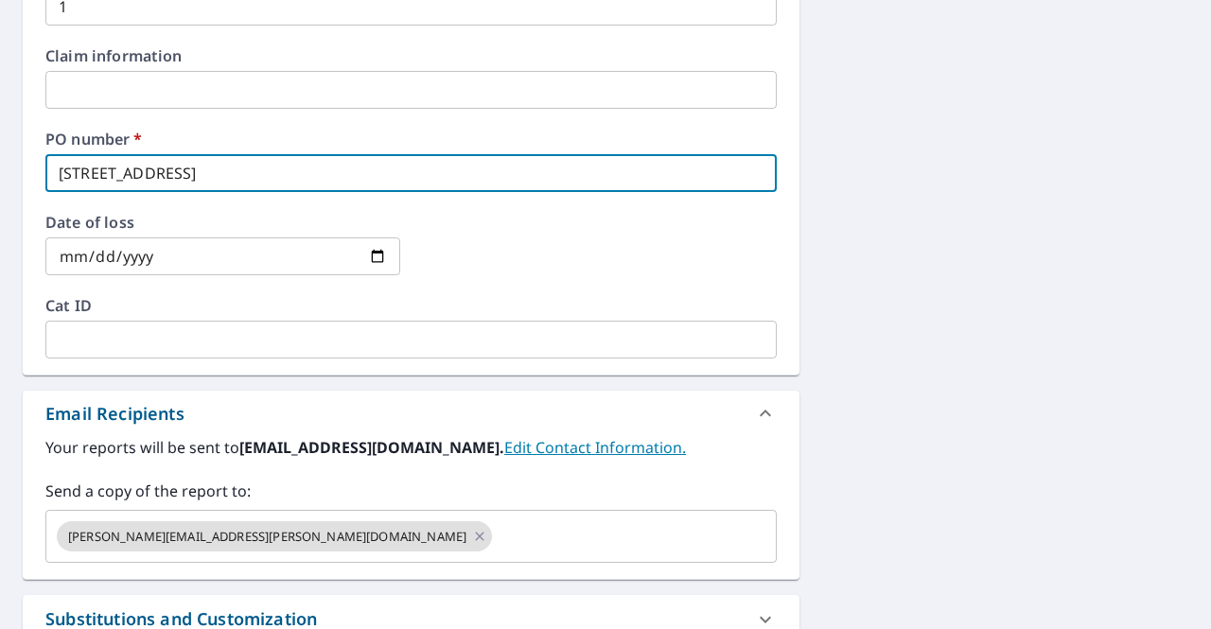
scroll to position [779, 0]
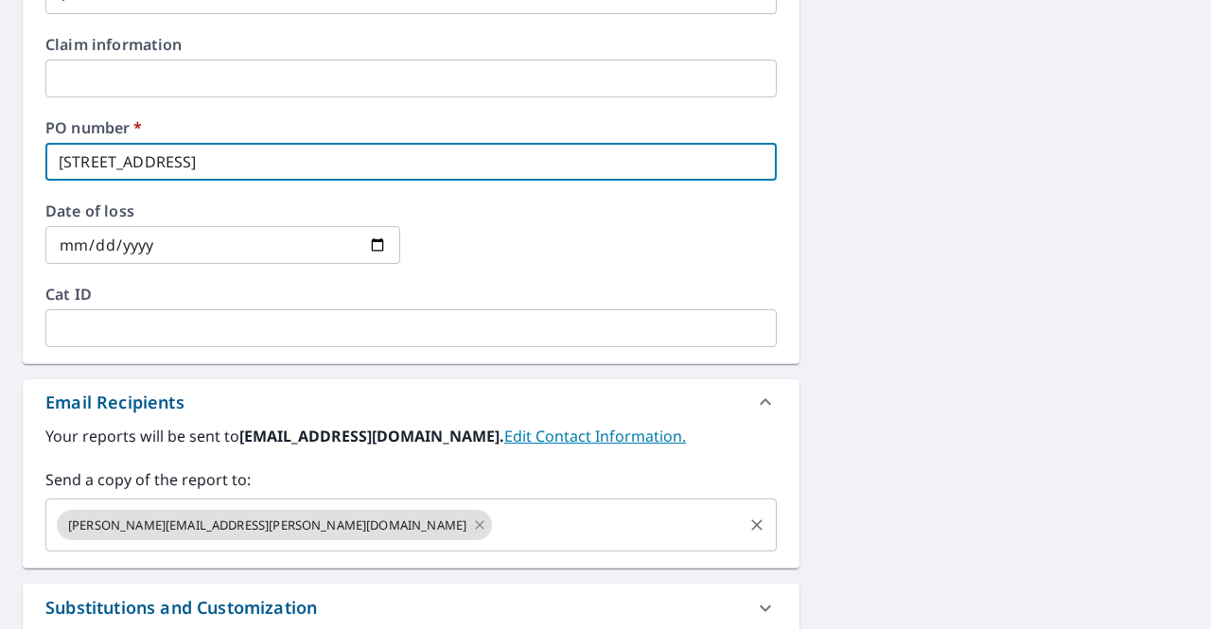
click at [472, 522] on icon at bounding box center [479, 525] width 15 height 21
checkbox input "true"
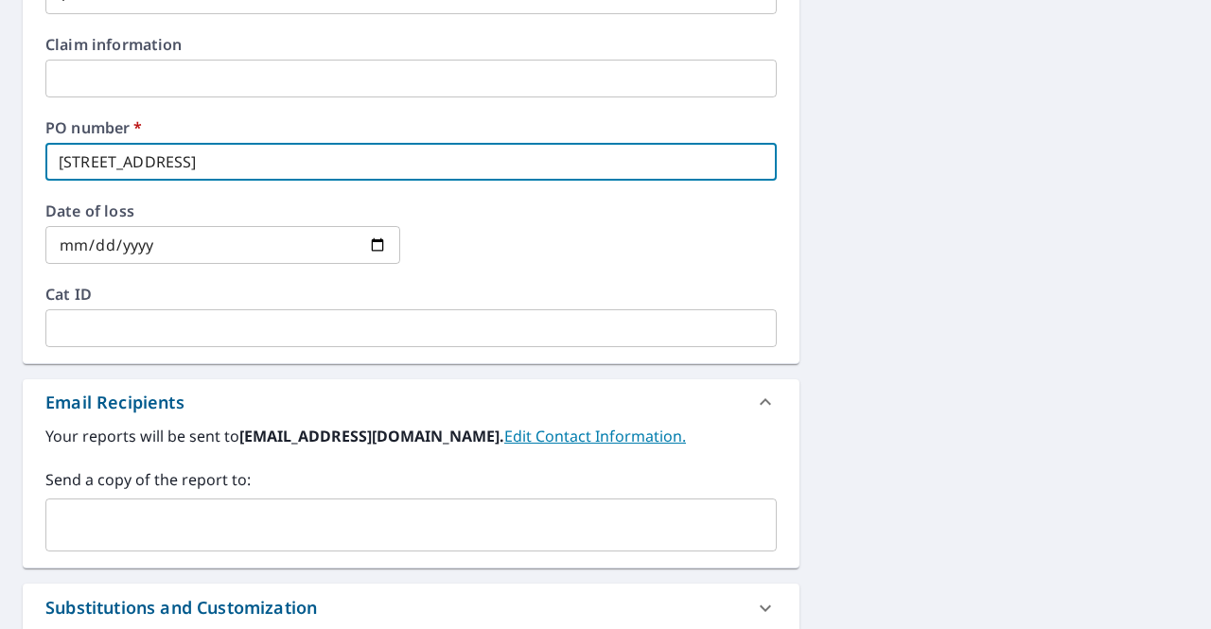
type input "[STREET_ADDRESS]"
checkbox input "true"
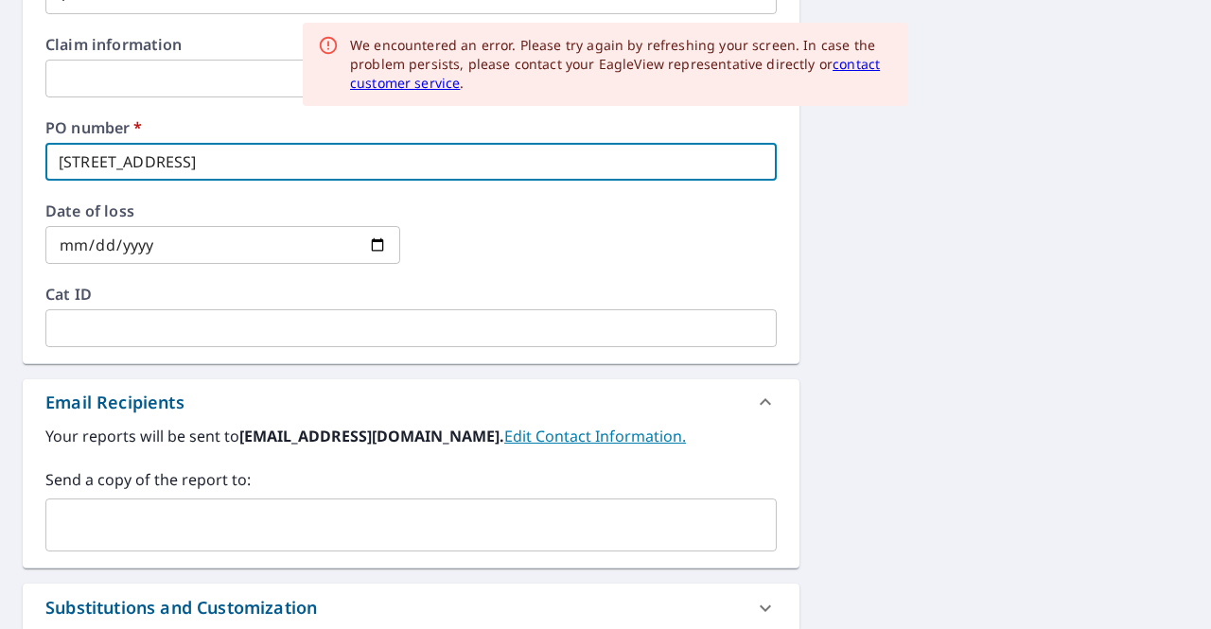
type input "[STREET_ADDRESS]"
checkbox input "true"
type input "[STREET_ADDRESS]"
click at [205, 528] on input "text" at bounding box center [397, 525] width 686 height 36
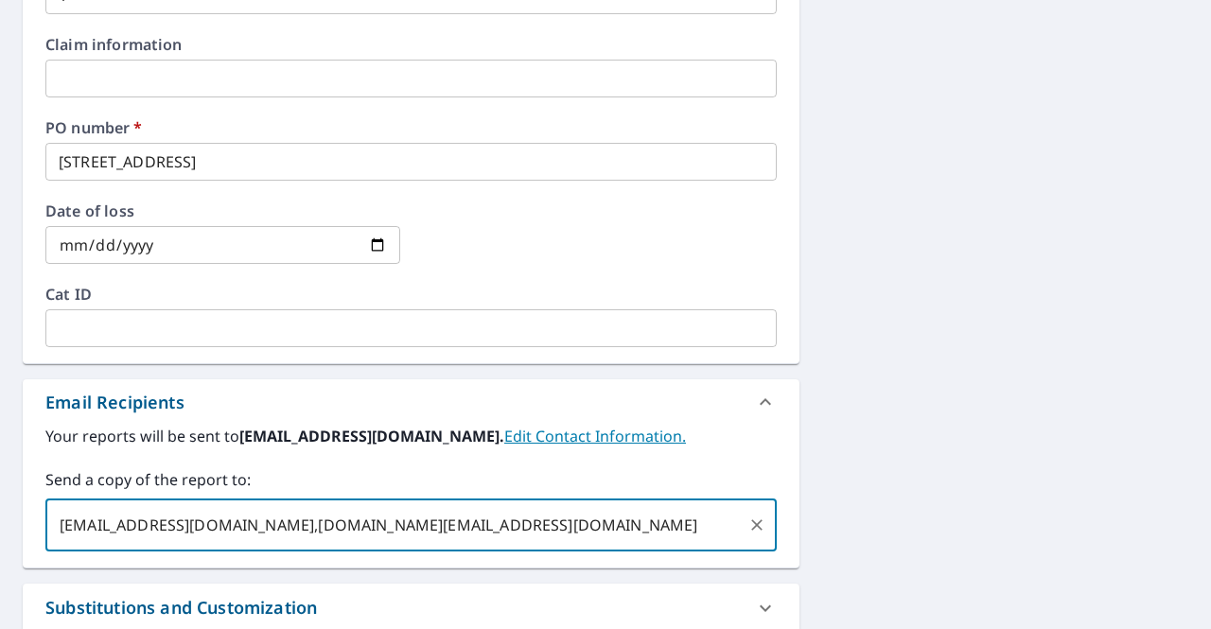
type input "[EMAIL_ADDRESS][DOMAIN_NAME],[DOMAIN_NAME][EMAIL_ADDRESS][DOMAIN_NAME]"
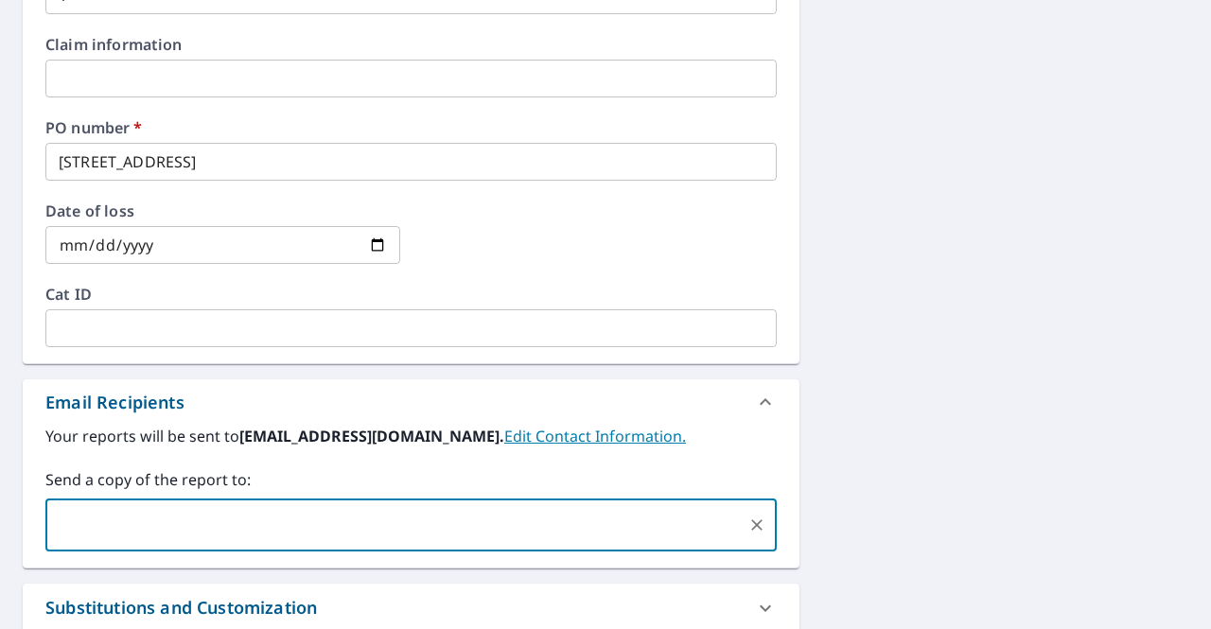
scroll to position [809, 0]
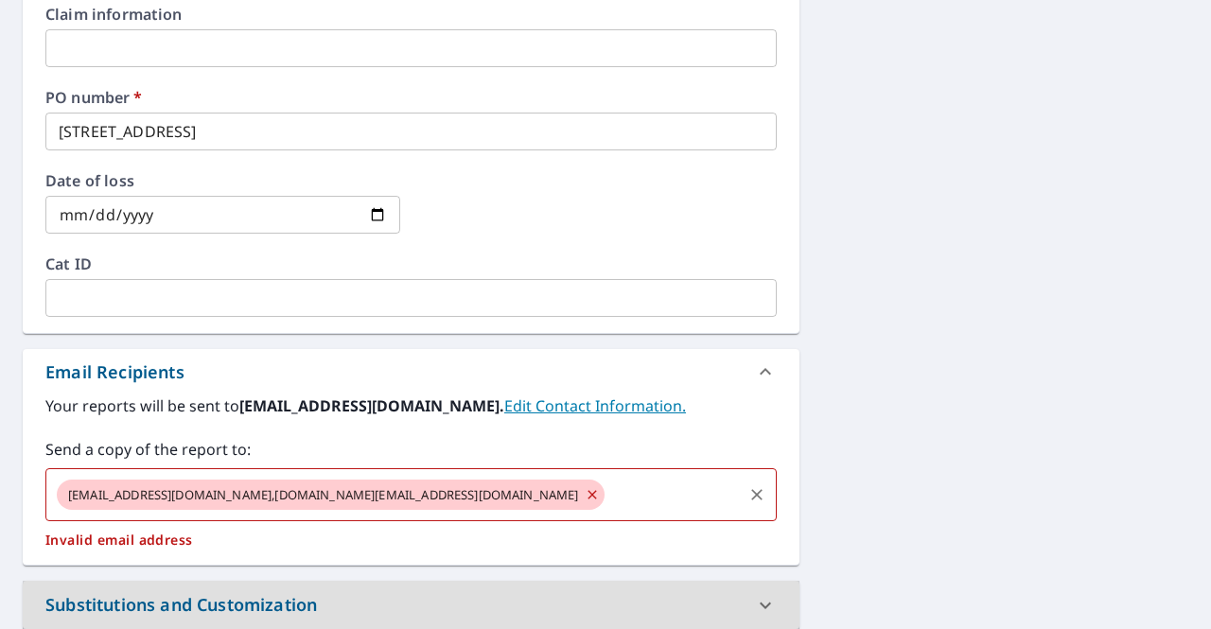
click at [241, 492] on span "[EMAIL_ADDRESS][DOMAIN_NAME],[DOMAIN_NAME][EMAIL_ADDRESS][DOMAIN_NAME]" at bounding box center [324, 495] width 534 height 18
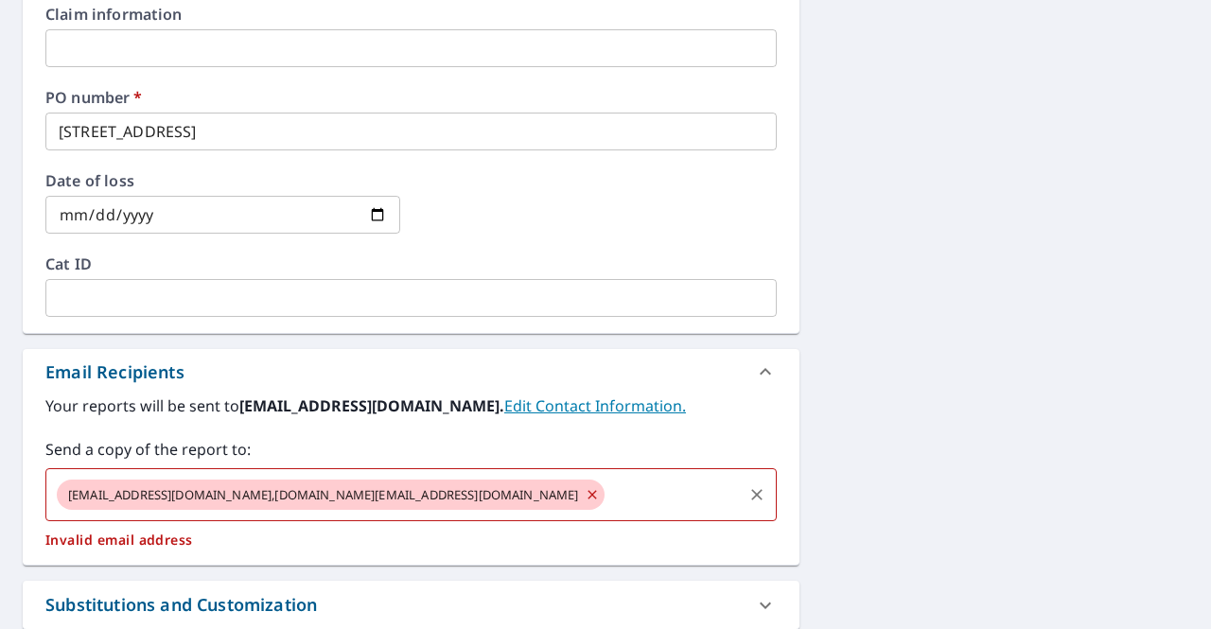
click at [588, 497] on icon at bounding box center [592, 494] width 9 height 9
checkbox input "true"
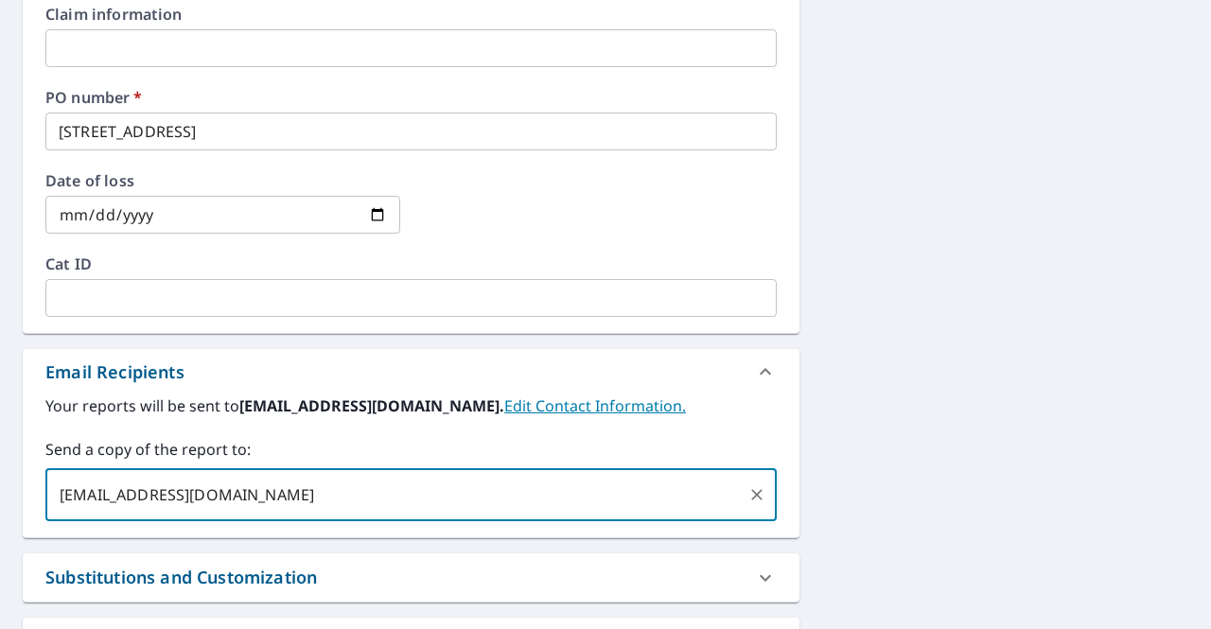
type input "[EMAIL_ADDRESS][DOMAIN_NAME],"
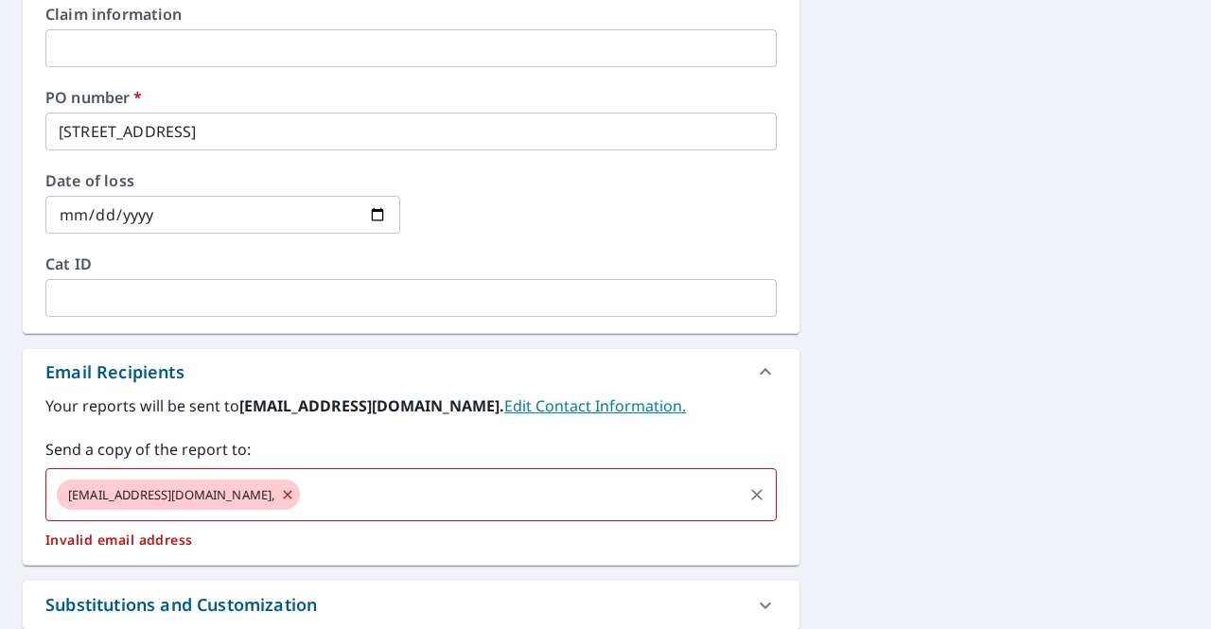
click at [280, 490] on icon at bounding box center [287, 495] width 15 height 21
checkbox input "true"
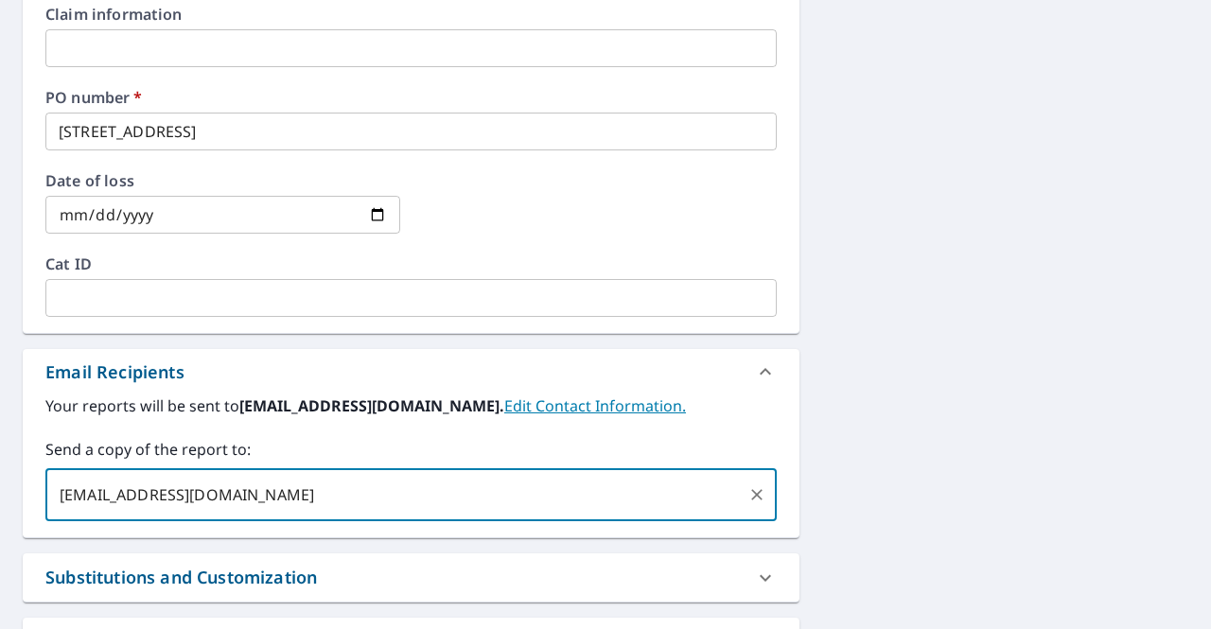
type input "[EMAIL_ADDRESS][DOMAIN_NAME]"
checkbox input "true"
click at [300, 490] on input "text" at bounding box center [520, 495] width 440 height 36
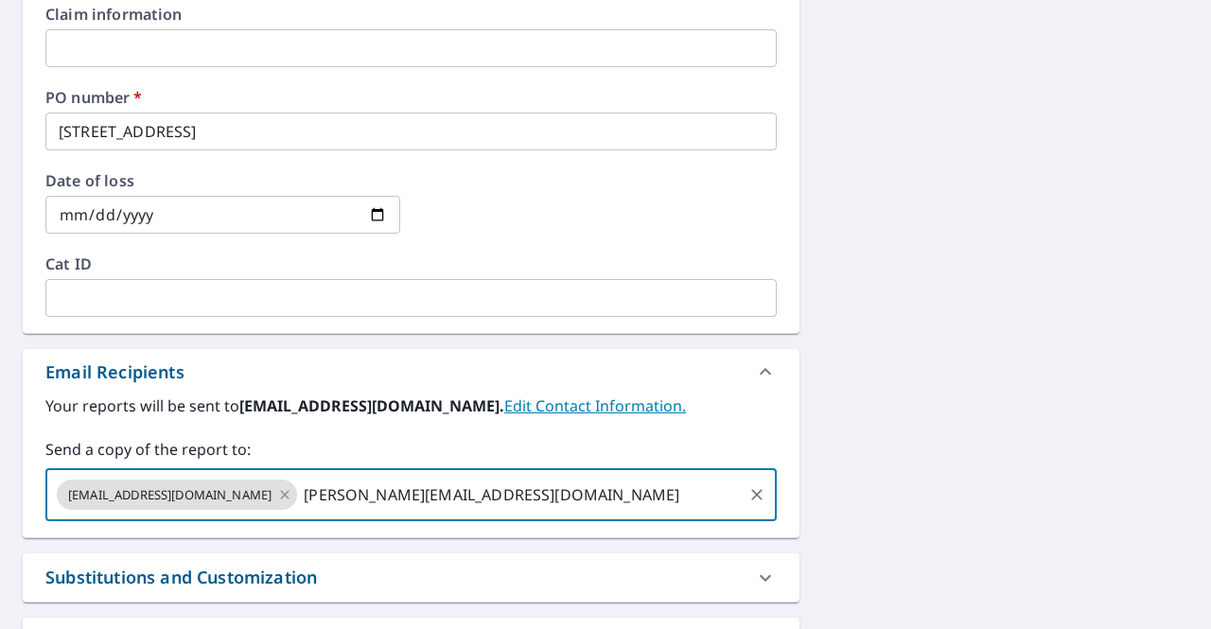
type input "[PERSON_NAME][EMAIL_ADDRESS][DOMAIN_NAME]"
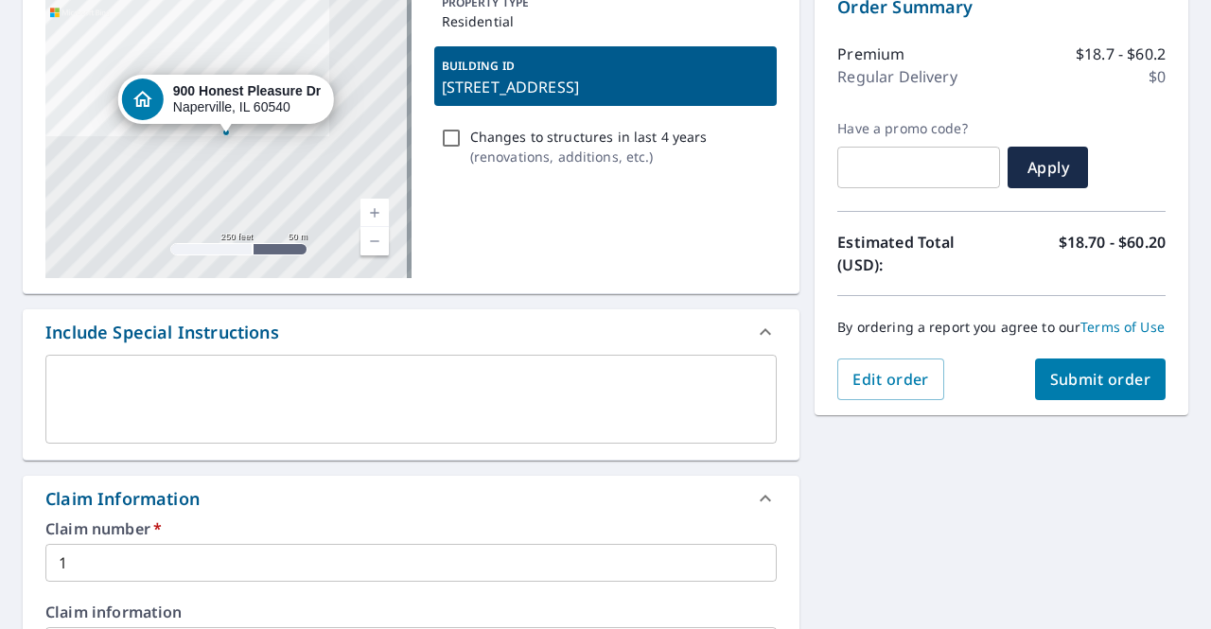
scroll to position [209, 0]
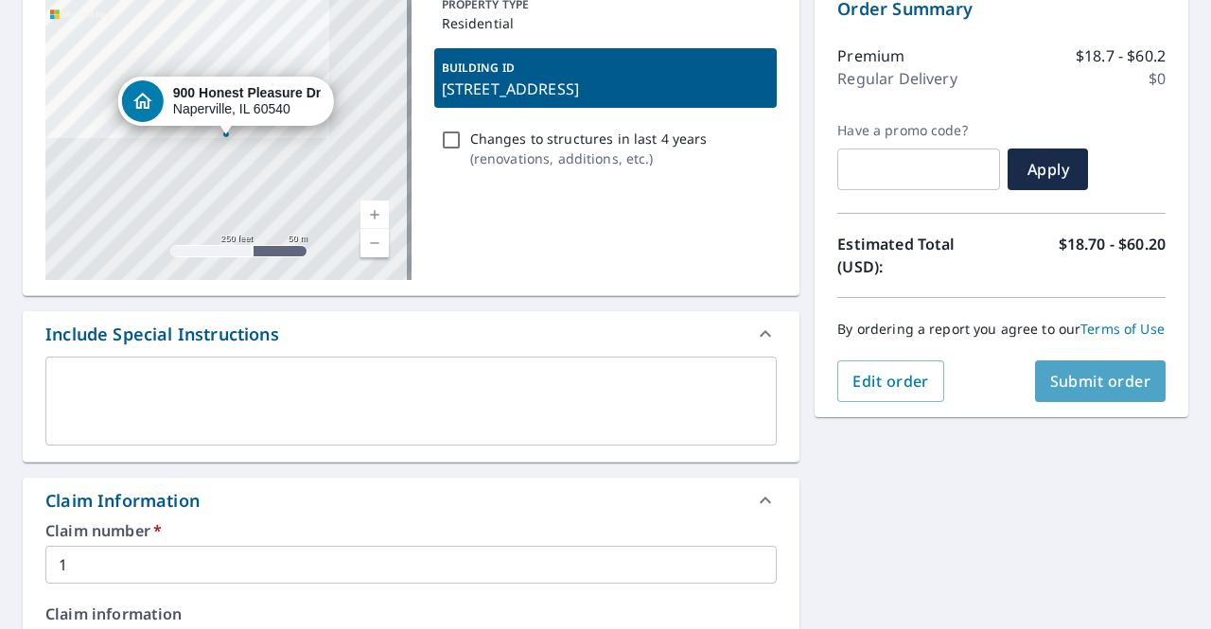
click at [1080, 392] on span "Submit order" at bounding box center [1100, 381] width 101 height 21
checkbox input "true"
